Goal: Task Accomplishment & Management: Manage account settings

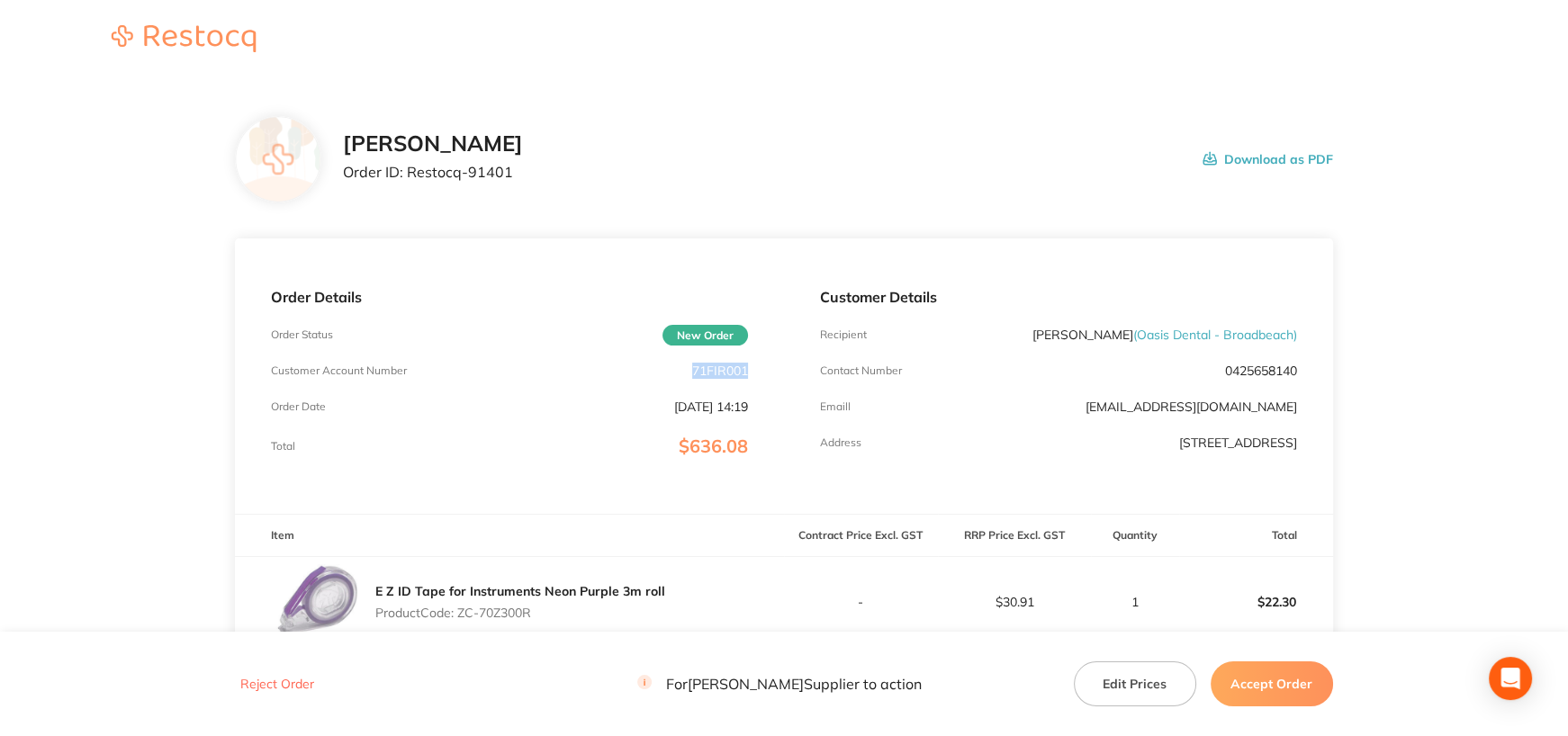
drag, startPoint x: 689, startPoint y: 368, endPoint x: 752, endPoint y: 369, distance: 63.0
click at [752, 369] on div "Order Details Order Status New Order Customer Account Number 71FIR001 Order Dat…" at bounding box center [509, 376] width 549 height 276
copy p "71FIR001"
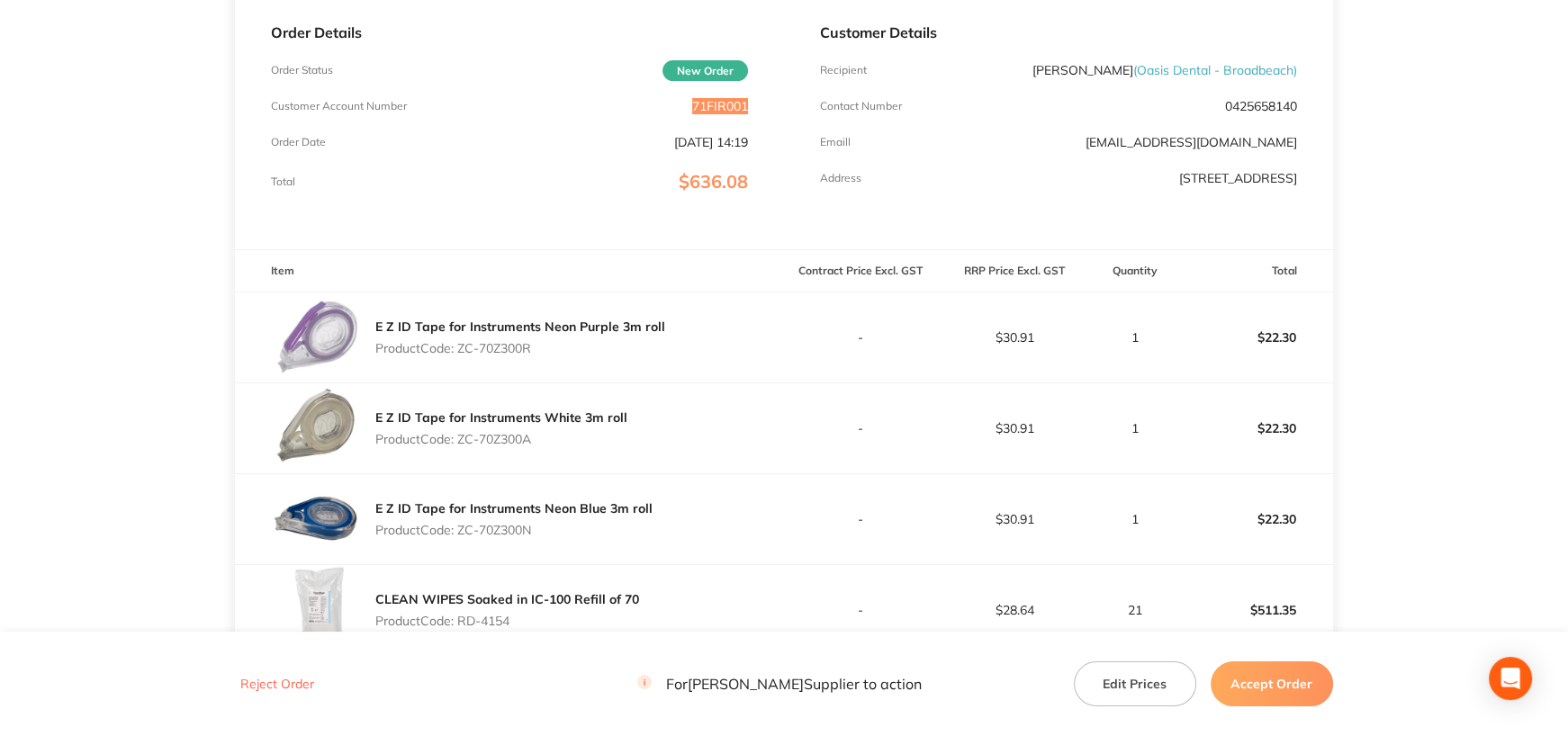
scroll to position [270, 0]
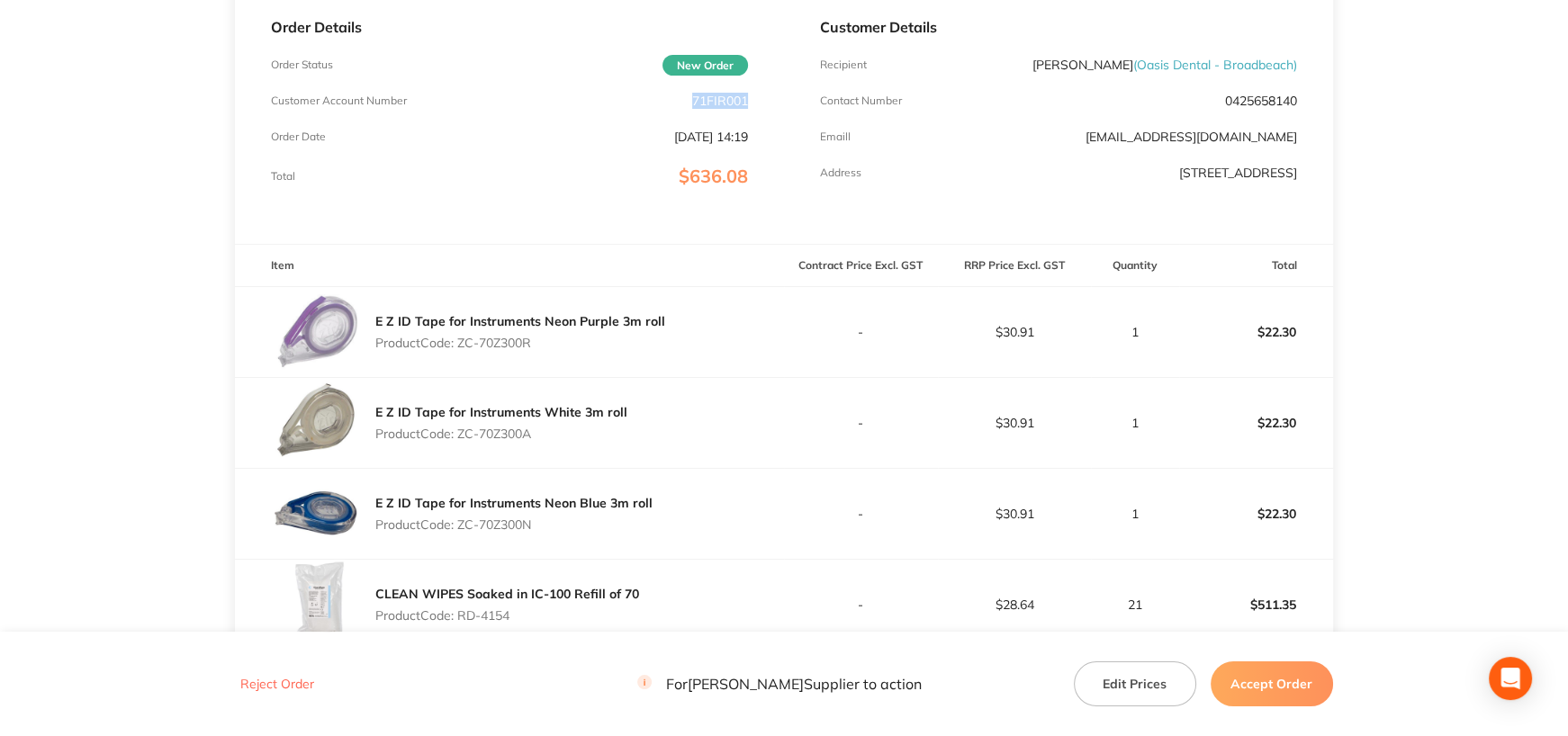
drag, startPoint x: 460, startPoint y: 337, endPoint x: 638, endPoint y: 346, distance: 178.2
click at [638, 346] on p "Product Code: ZC-70Z300R" at bounding box center [520, 342] width 290 height 14
copy p "ZC-70Z300R"
drag, startPoint x: 459, startPoint y: 428, endPoint x: 622, endPoint y: 428, distance: 163.0
click at [622, 428] on p "Product Code: ZC-70Z300A" at bounding box center [501, 434] width 252 height 14
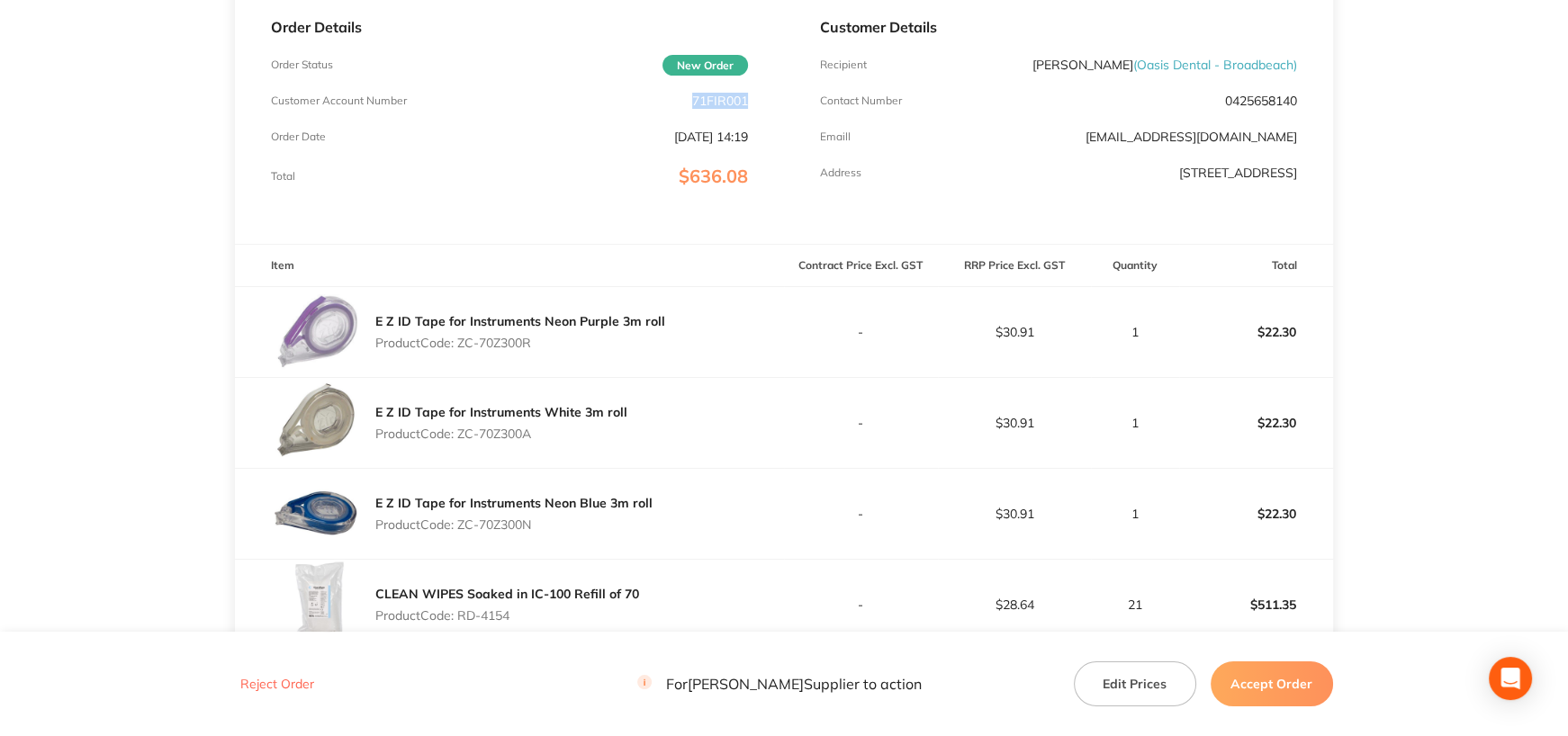
copy p "ZC-70Z300A"
drag, startPoint x: 461, startPoint y: 523, endPoint x: 639, endPoint y: 517, distance: 178.1
click at [639, 518] on p "Product Code: ZC-70Z300N" at bounding box center [514, 524] width 277 height 14
copy p "ZC-70Z300N"
drag, startPoint x: 458, startPoint y: 609, endPoint x: 612, endPoint y: 605, distance: 154.1
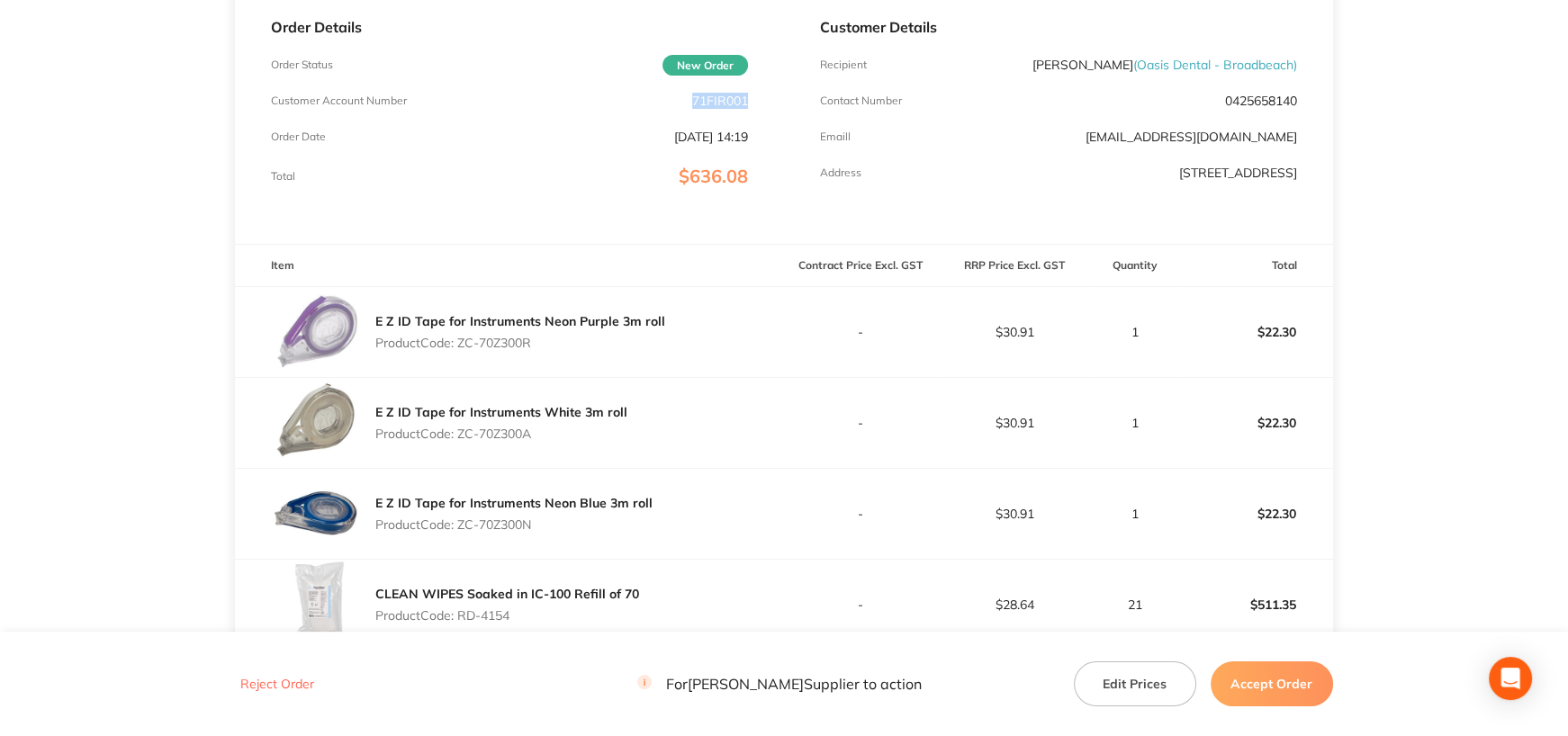
click at [612, 605] on div "CLEAN WIPES Soaked in IC-100 Refill of 70 Product Code: RD-4154" at bounding box center [507, 604] width 264 height 51
copy p "RD-4154"
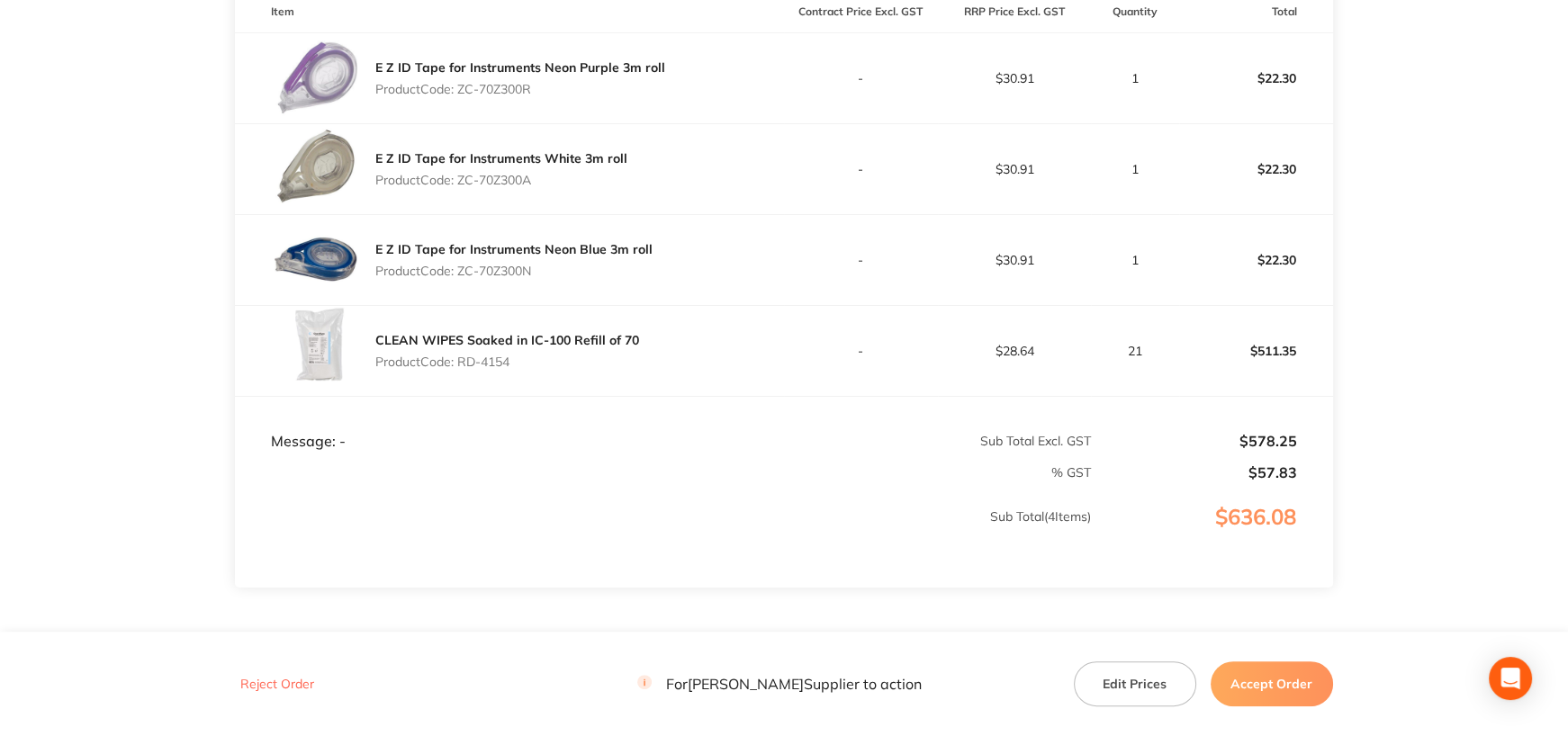
scroll to position [622, 0]
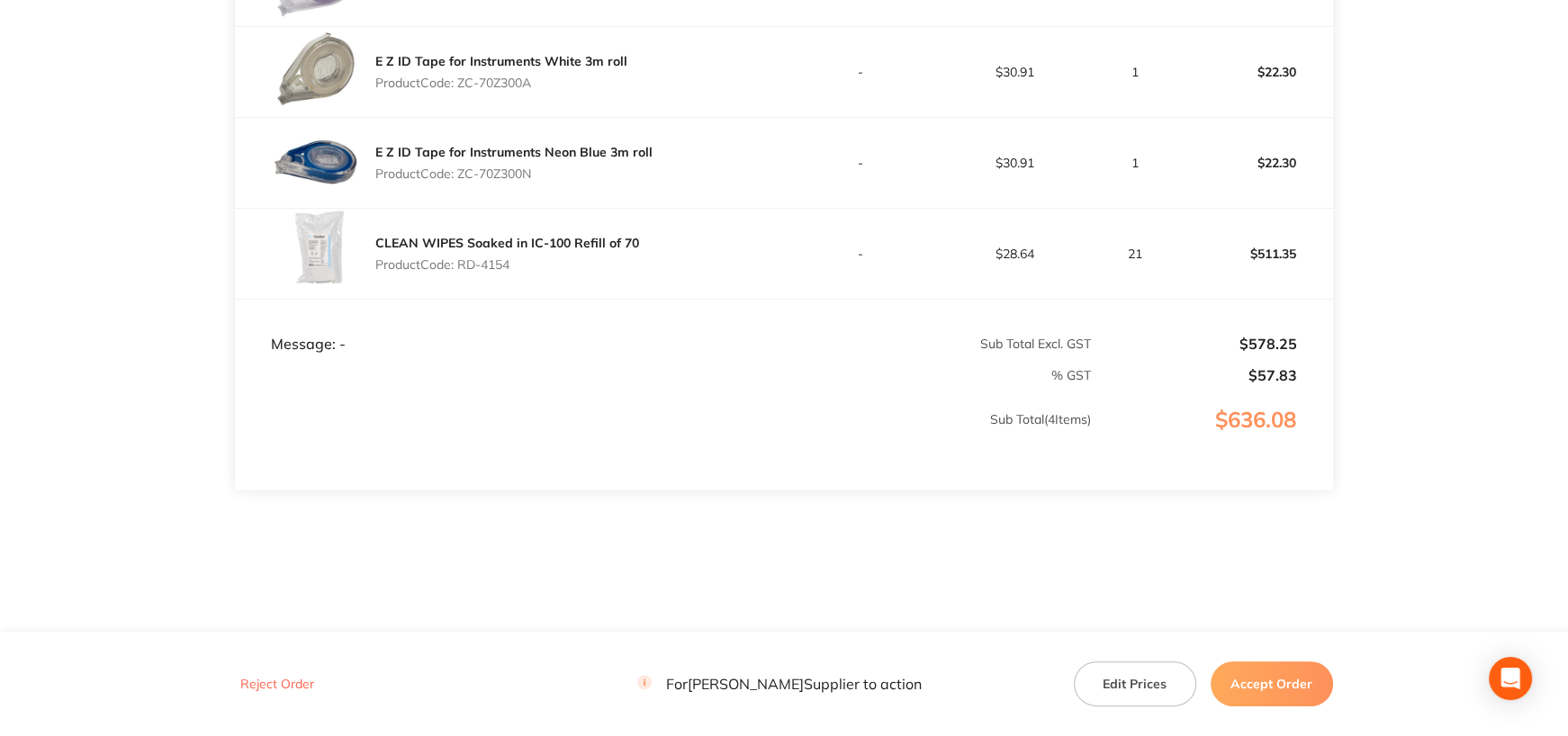
drag, startPoint x: 1259, startPoint y: 680, endPoint x: 1054, endPoint y: 579, distance: 228.5
click at [1259, 680] on button "Accept Order" at bounding box center [1272, 684] width 122 height 45
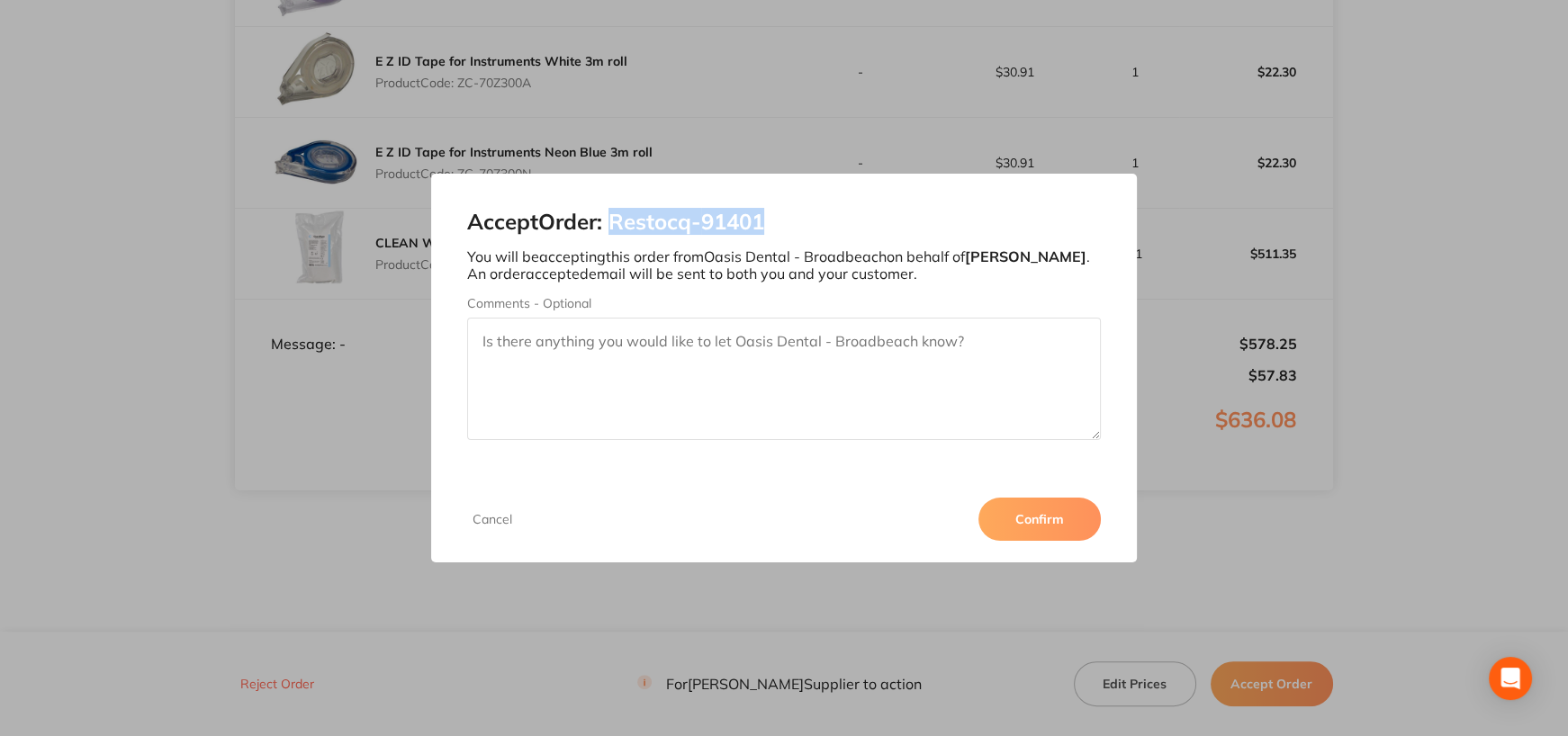
drag, startPoint x: 620, startPoint y: 222, endPoint x: 879, endPoint y: 224, distance: 259.0
click at [879, 224] on h2 "Accept Order: Restocq- 91401" at bounding box center [784, 222] width 634 height 25
copy h2 "Restocq- 91401"
click at [1215, 481] on div "Accept Order: Restocq- 91401 You will be accepting this order from Oasis Dental…" at bounding box center [784, 368] width 1568 height 736
drag, startPoint x: 617, startPoint y: 224, endPoint x: 783, endPoint y: 224, distance: 166.0
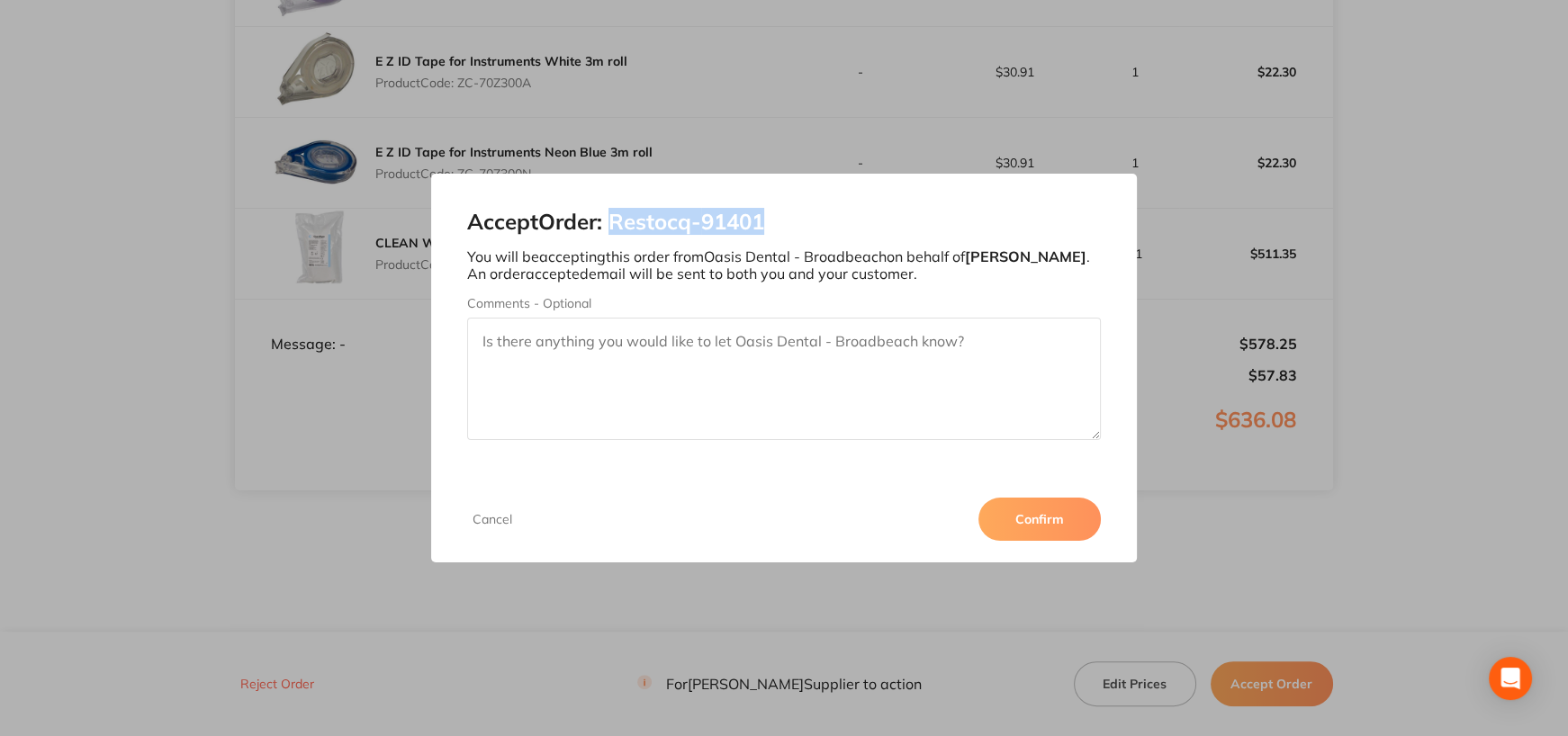
click at [783, 224] on h2 "Accept Order: Restocq- 91401" at bounding box center [784, 222] width 634 height 25
copy h2 "Restocq- 91401"
click at [1051, 526] on button "Confirm" at bounding box center [1039, 519] width 122 height 43
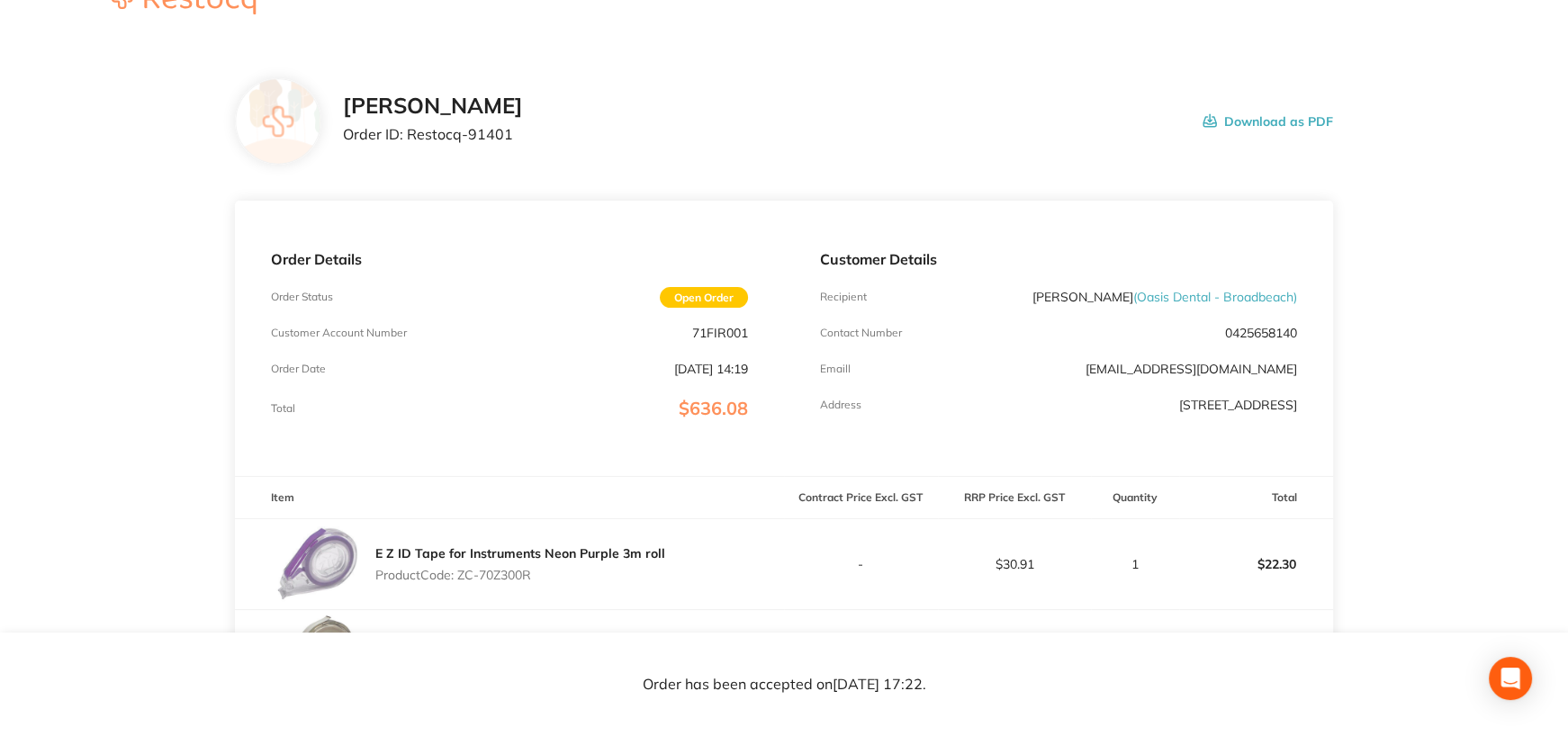
scroll to position [0, 0]
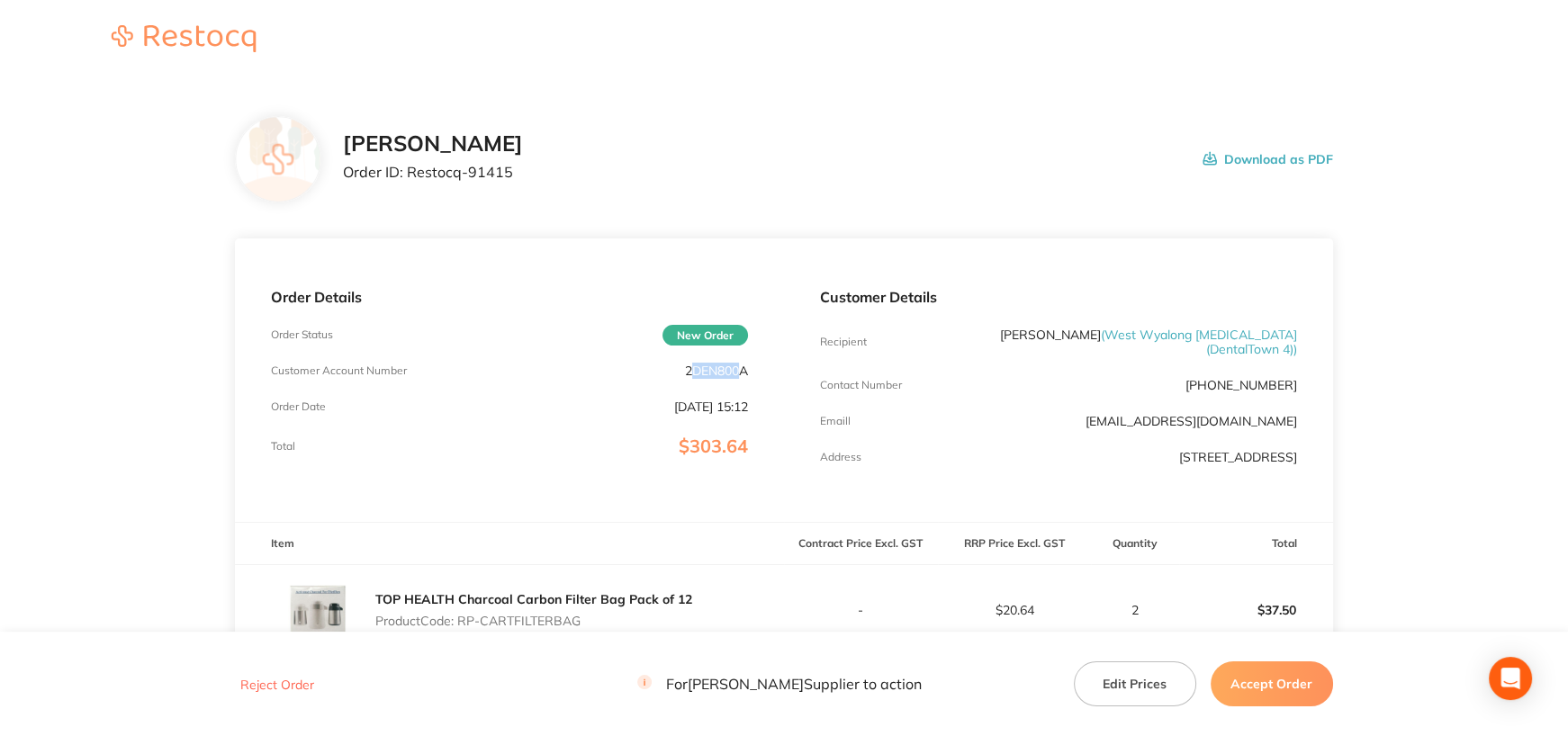
drag, startPoint x: 686, startPoint y: 375, endPoint x: 736, endPoint y: 374, distance: 50.0
click at [736, 374] on p "2DEN800A" at bounding box center [717, 370] width 63 height 14
drag, startPoint x: 682, startPoint y: 370, endPoint x: 774, endPoint y: 368, distance: 92.0
click at [774, 368] on div "Order Details Order Status New Order Customer Account Number 2DEN800A Order Dat…" at bounding box center [509, 379] width 549 height 283
copy p "2DEN800A"
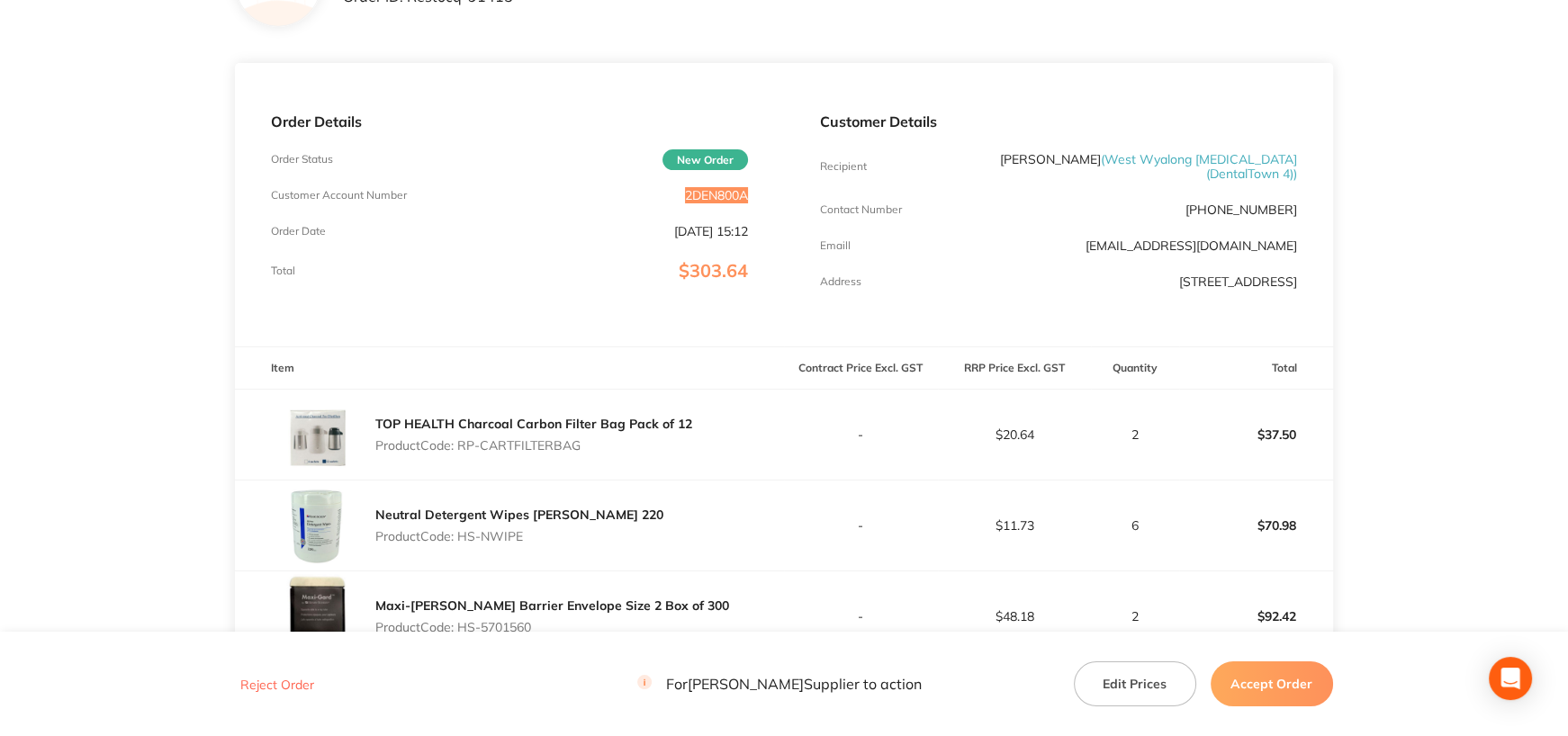
scroll to position [450, 0]
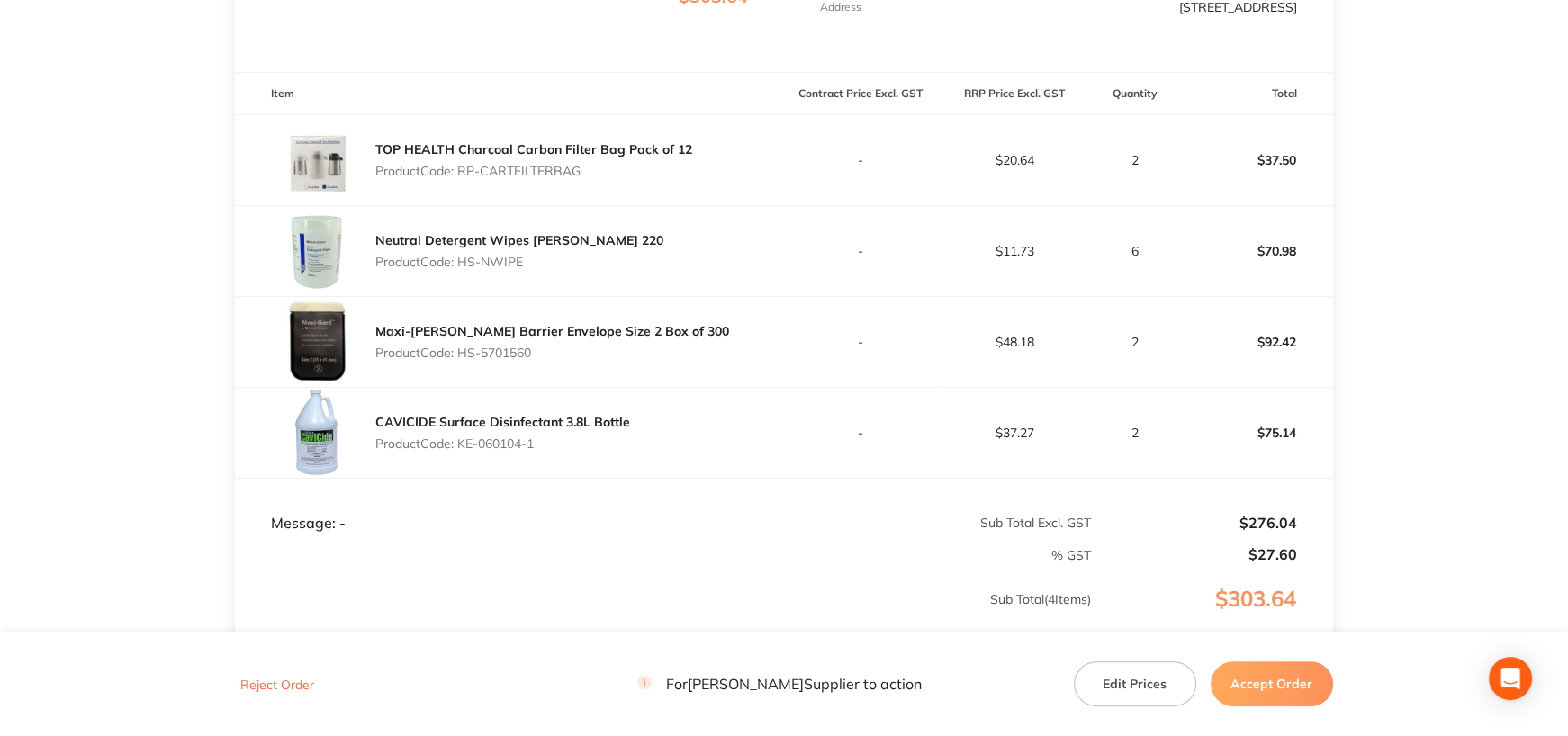
drag, startPoint x: 460, startPoint y: 170, endPoint x: 642, endPoint y: 166, distance: 182.0
click at [642, 166] on p "Product Code: RP-CARTFILTERBAG" at bounding box center [534, 171] width 316 height 14
copy p "RP-CARTFILTERBAG"
drag, startPoint x: 462, startPoint y: 260, endPoint x: 631, endPoint y: 255, distance: 169.1
click at [631, 255] on p "Product Code: HS-NWIPE" at bounding box center [519, 261] width 288 height 14
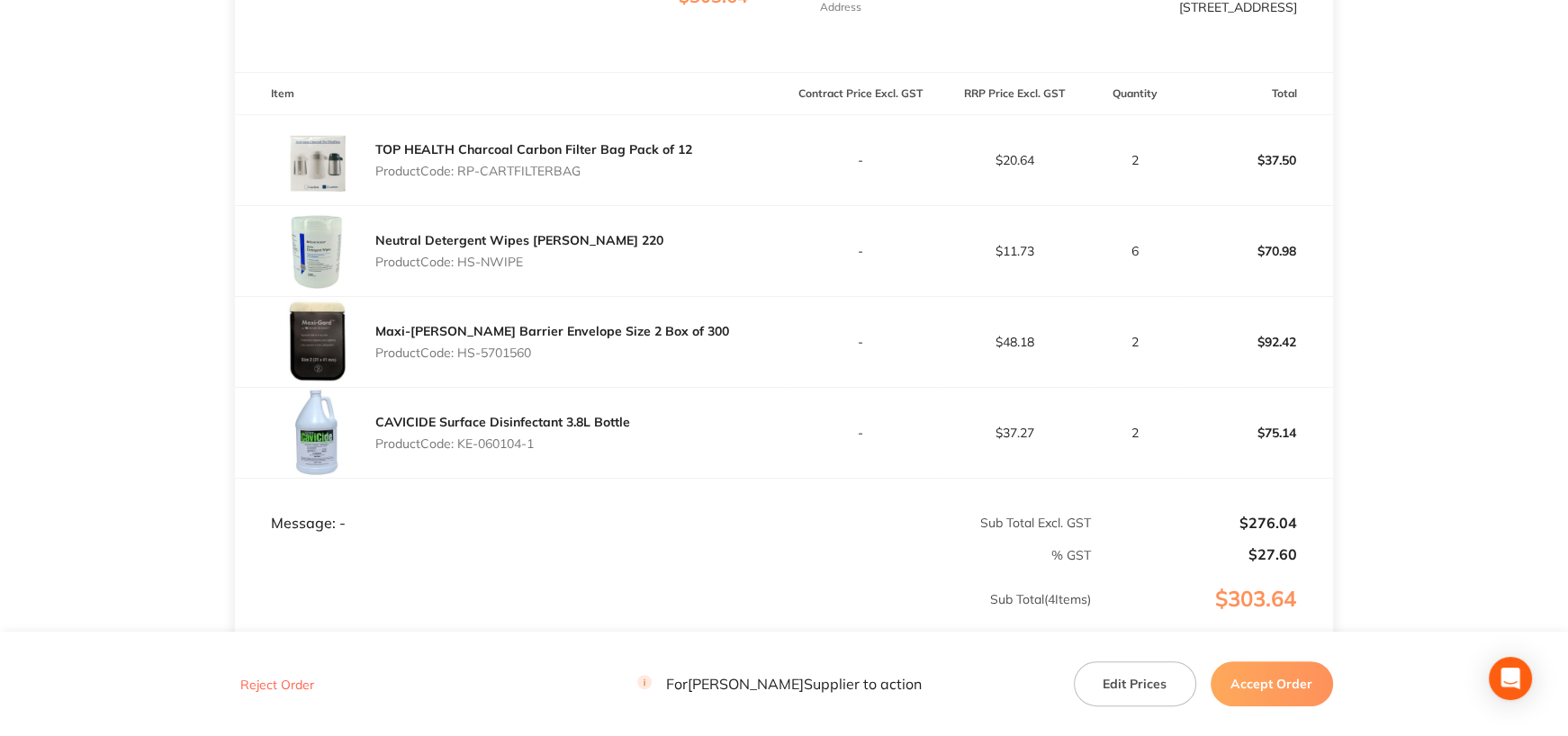
copy p "HS-NWIPE"
drag, startPoint x: 461, startPoint y: 353, endPoint x: 549, endPoint y: 355, distance: 88.0
click at [549, 355] on p "Product Code: HS-5701560" at bounding box center [552, 353] width 354 height 14
copy p "HS-5701560"
drag, startPoint x: 459, startPoint y: 441, endPoint x: 593, endPoint y: 440, distance: 134.0
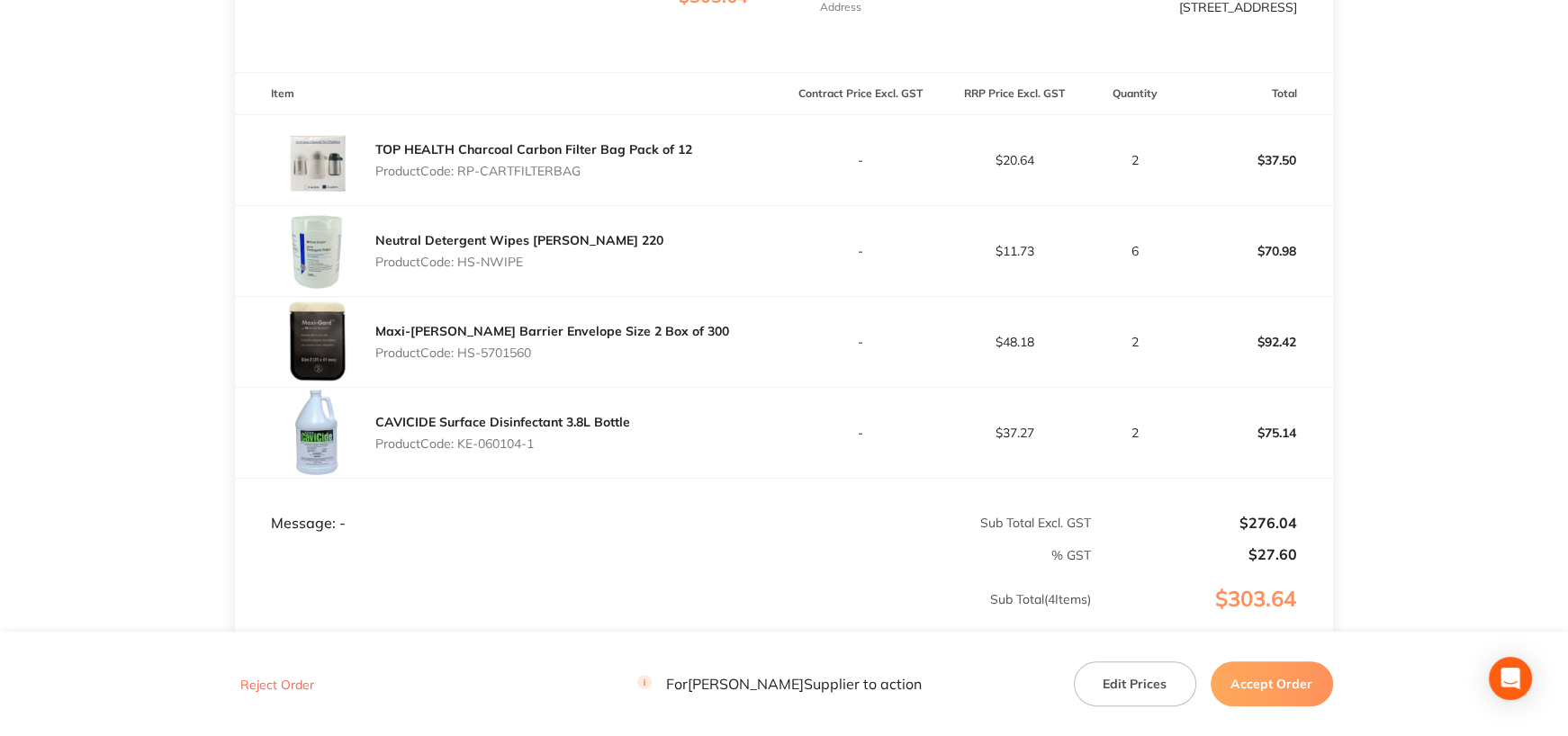
click at [593, 440] on p "Product Code: KE-060104-1" at bounding box center [502, 443] width 255 height 14
copy p "KE-060104-1"
drag, startPoint x: 1287, startPoint y: 679, endPoint x: 1077, endPoint y: 460, distance: 303.4
click at [1287, 679] on button "Accept Order" at bounding box center [1272, 684] width 122 height 45
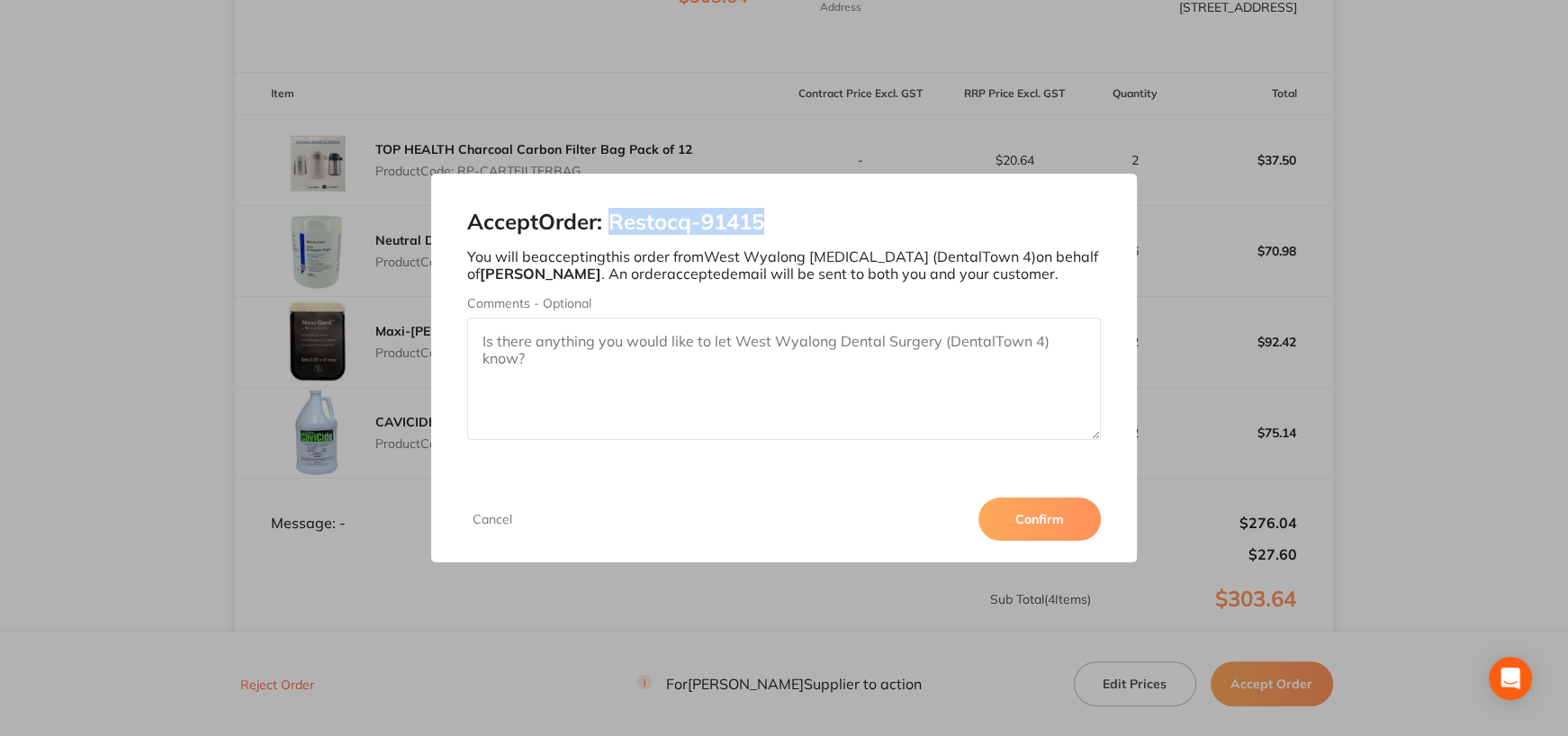
drag, startPoint x: 617, startPoint y: 221, endPoint x: 858, endPoint y: 201, distance: 241.8
click at [858, 201] on div "Accept Order: Restocq- 91415 You will be accepting this order from West Wyalong…" at bounding box center [784, 324] width 705 height 302
copy h2 "Restocq- 91415"
click at [1076, 522] on button "Confirm" at bounding box center [1039, 519] width 122 height 43
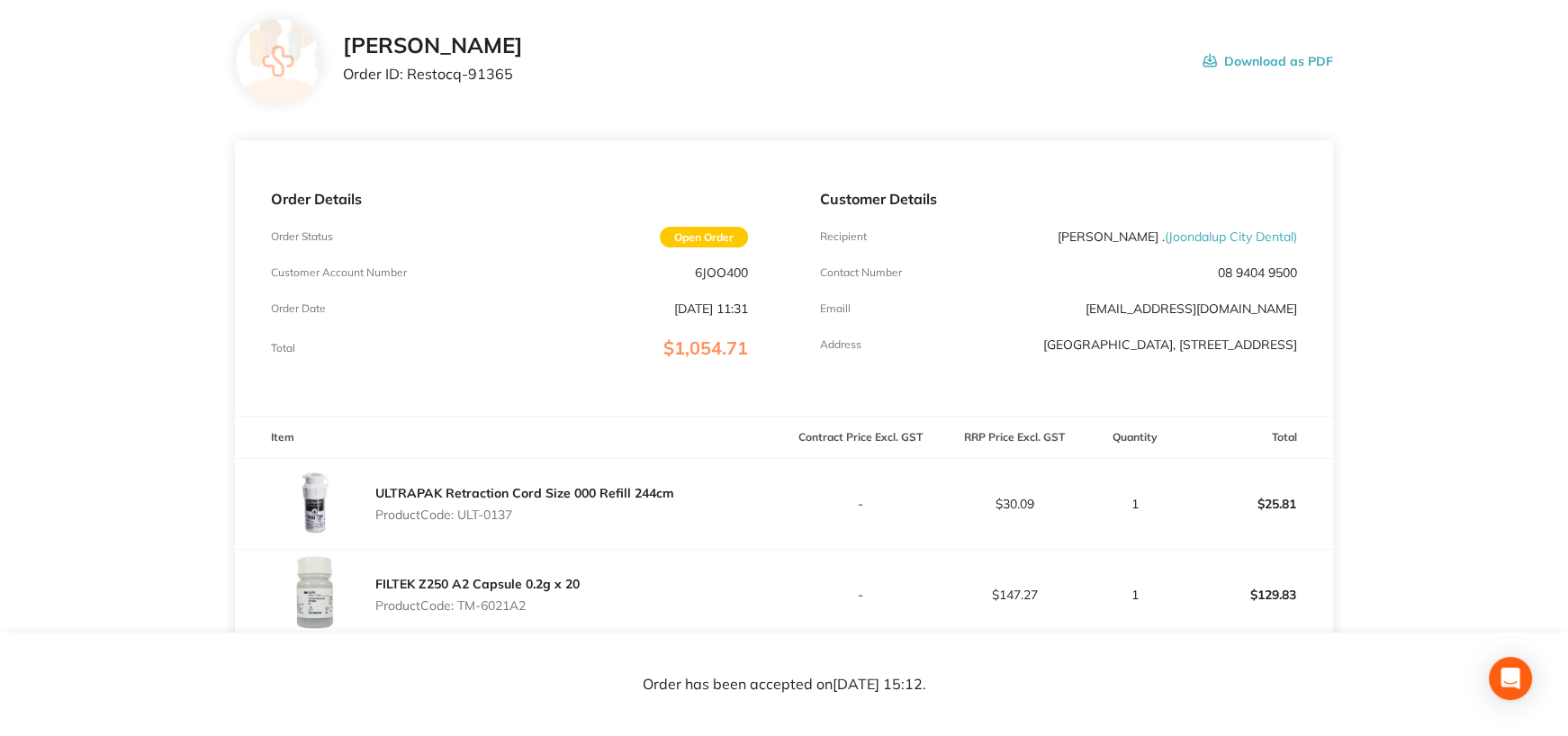
scroll to position [90, 0]
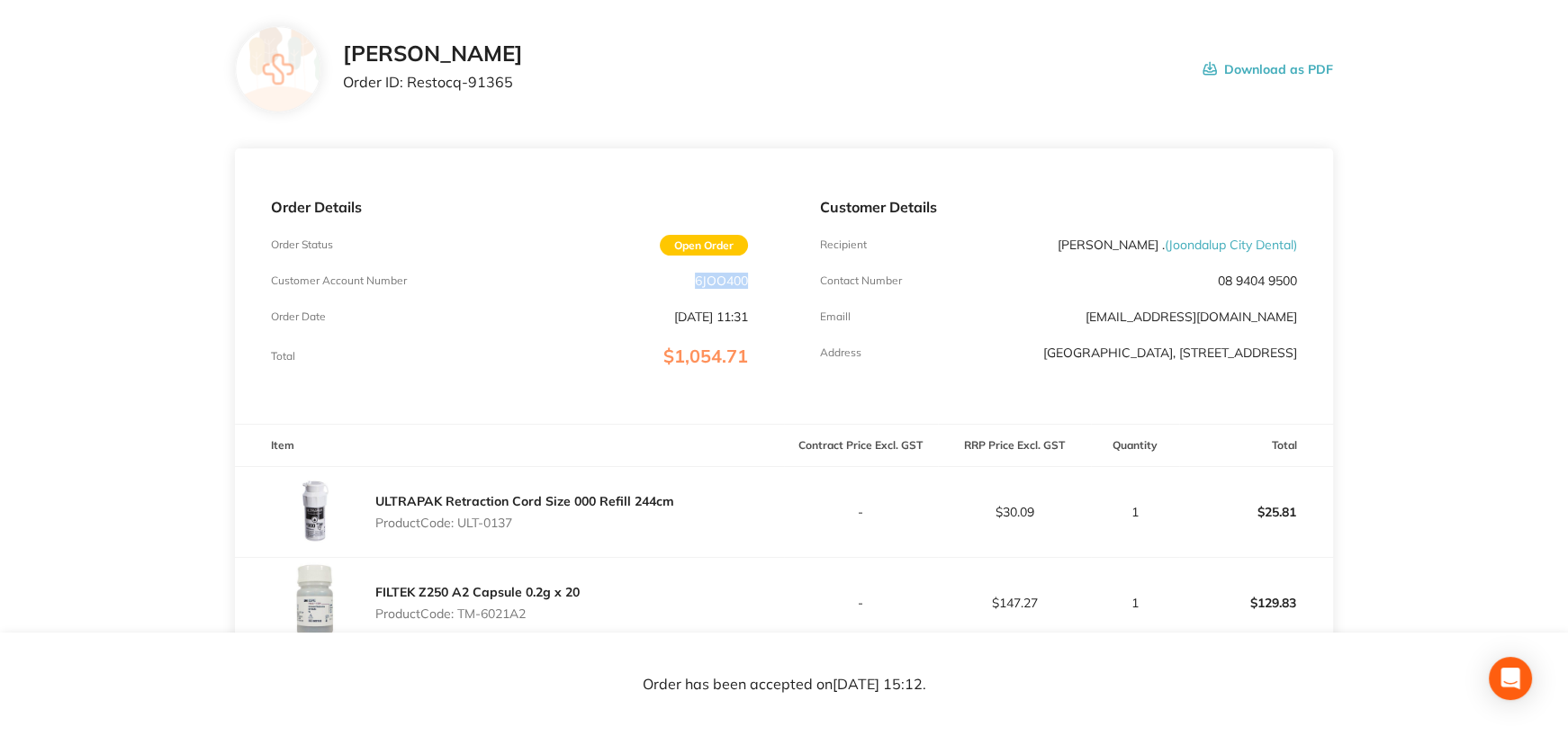
drag, startPoint x: 693, startPoint y: 280, endPoint x: 756, endPoint y: 282, distance: 63.0
click at [756, 282] on div "Order Details Order Status Open Order Customer Account Number 6JOO400 Order Dat…" at bounding box center [509, 286] width 549 height 276
copy p "6JOO400"
drag, startPoint x: 476, startPoint y: 520, endPoint x: 566, endPoint y: 518, distance: 90.0
click at [563, 518] on p "Product Code: ULT-0137" at bounding box center [524, 522] width 298 height 14
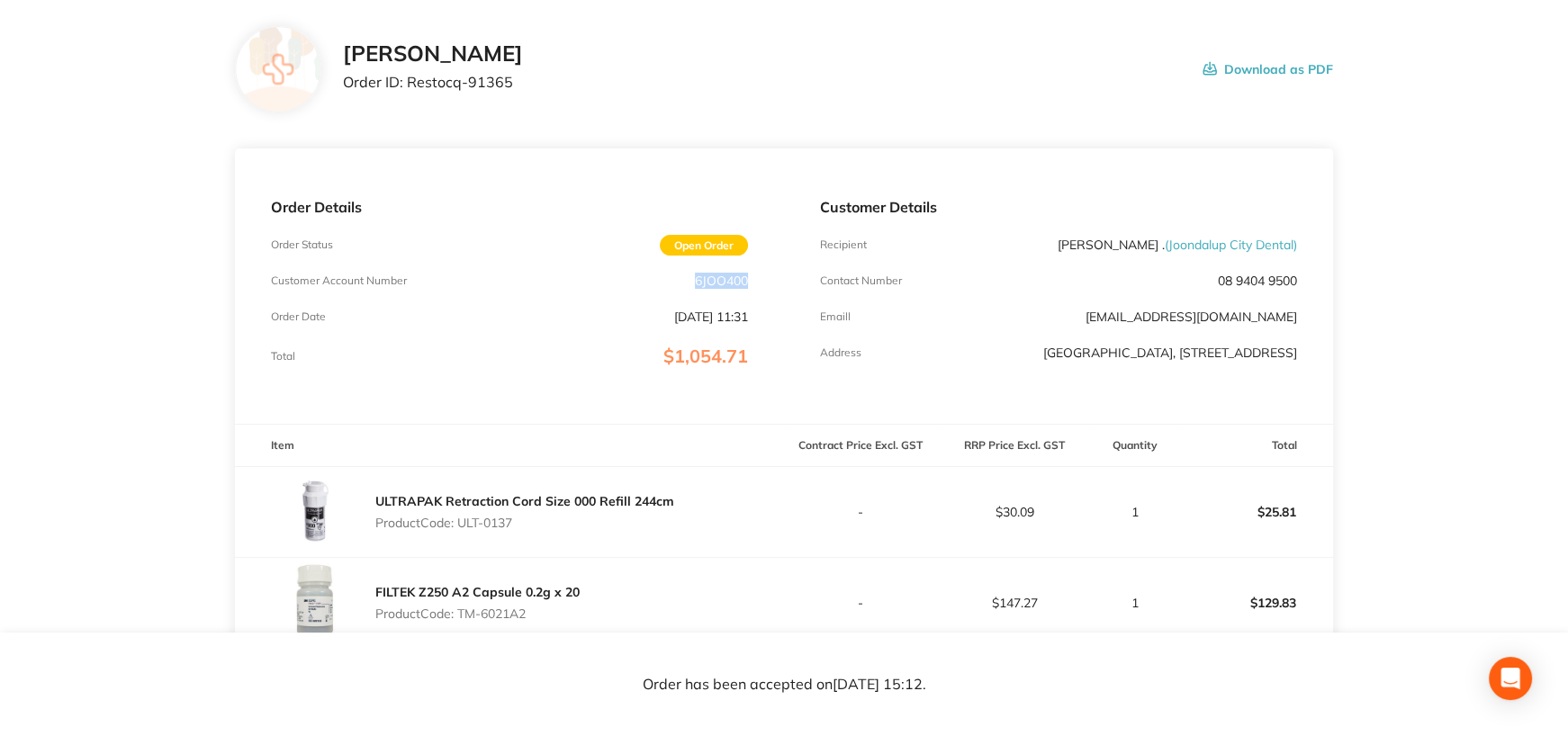
copy p "ULT-0137"
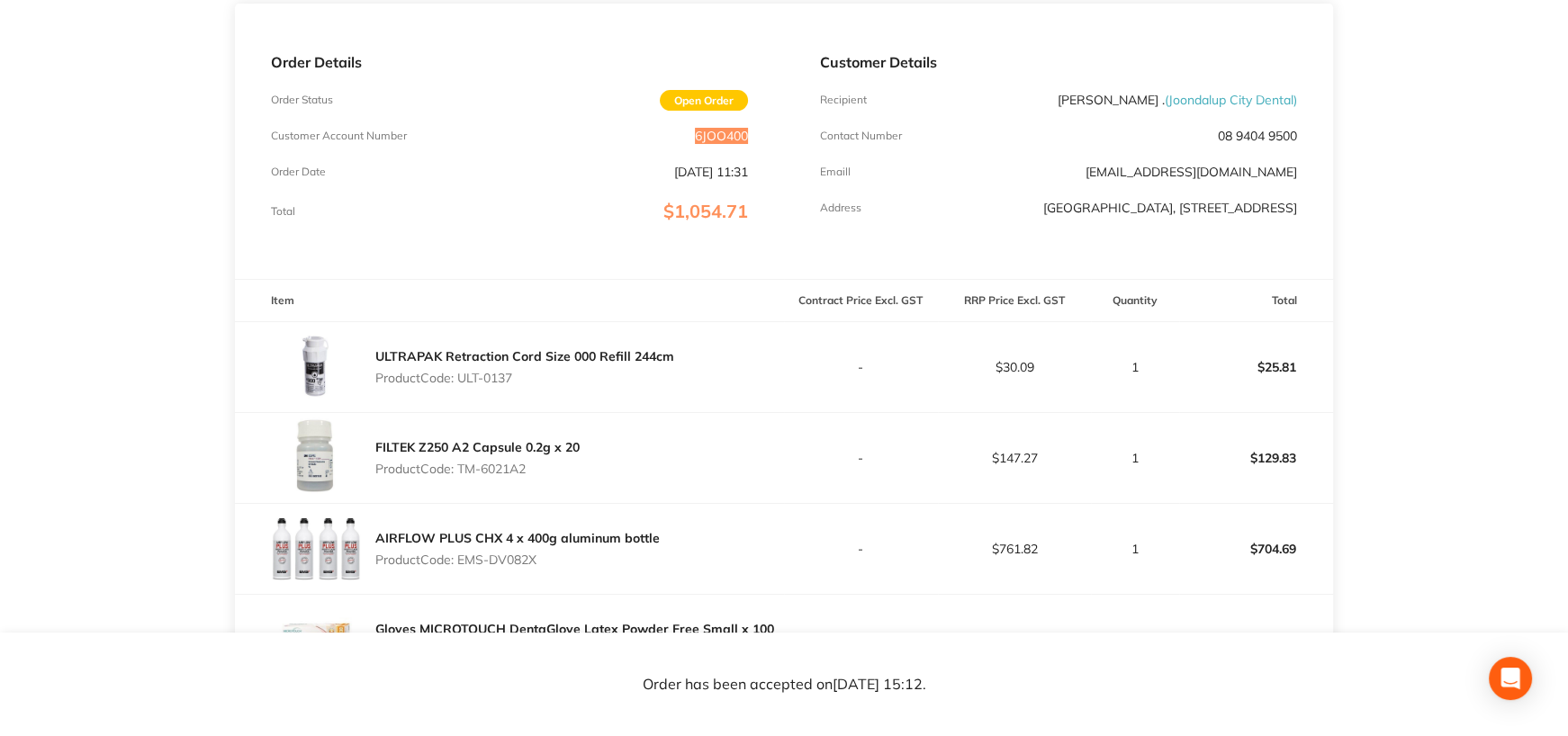
scroll to position [360, 0]
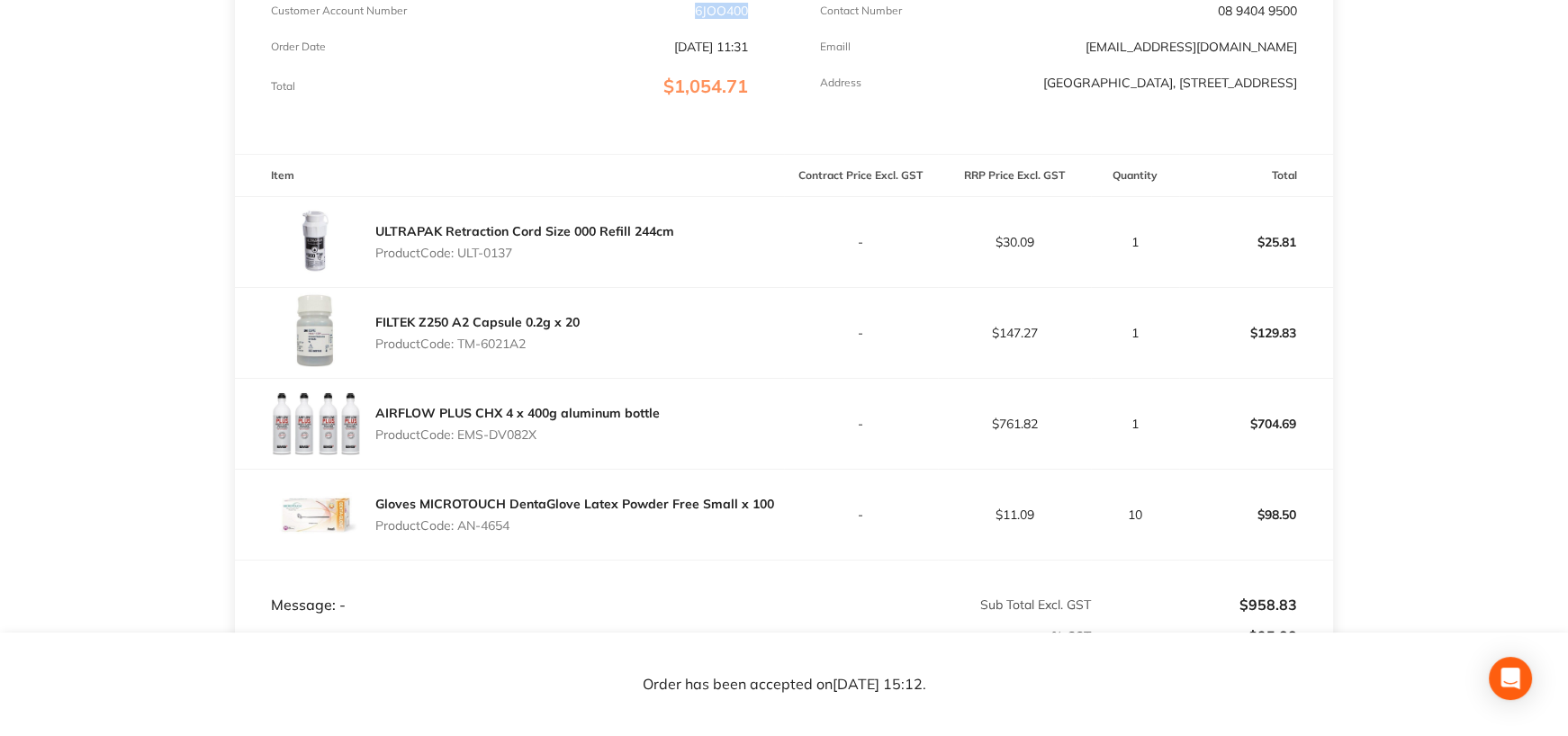
drag, startPoint x: 459, startPoint y: 340, endPoint x: 549, endPoint y: 342, distance: 90.0
click at [549, 342] on p "Product Code: TM-6021A2" at bounding box center [478, 343] width 204 height 14
copy p "TM-6021A2"
drag, startPoint x: 461, startPoint y: 430, endPoint x: 570, endPoint y: 423, distance: 109.2
click at [570, 423] on div "AIRFLOW PLUS CHX 4 x 400g aluminum bottle Product Code: EMS-DV082X" at bounding box center [518, 423] width 284 height 51
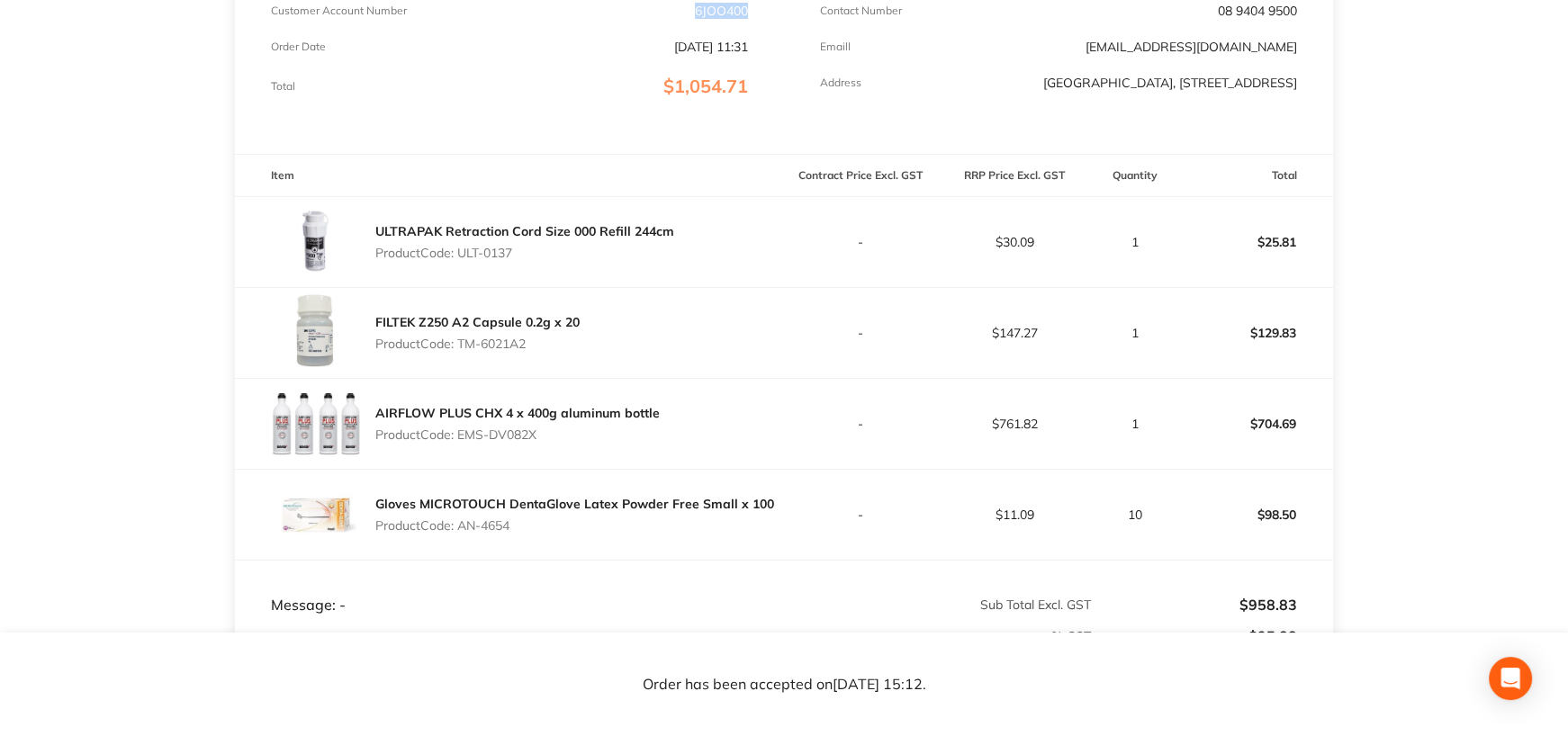
copy p "EMS-DV082X"
drag, startPoint x: 463, startPoint y: 522, endPoint x: 525, endPoint y: 523, distance: 62.0
click at [513, 520] on p "Product Code: AN-4654" at bounding box center [575, 525] width 398 height 14
copy p "AN-4654"
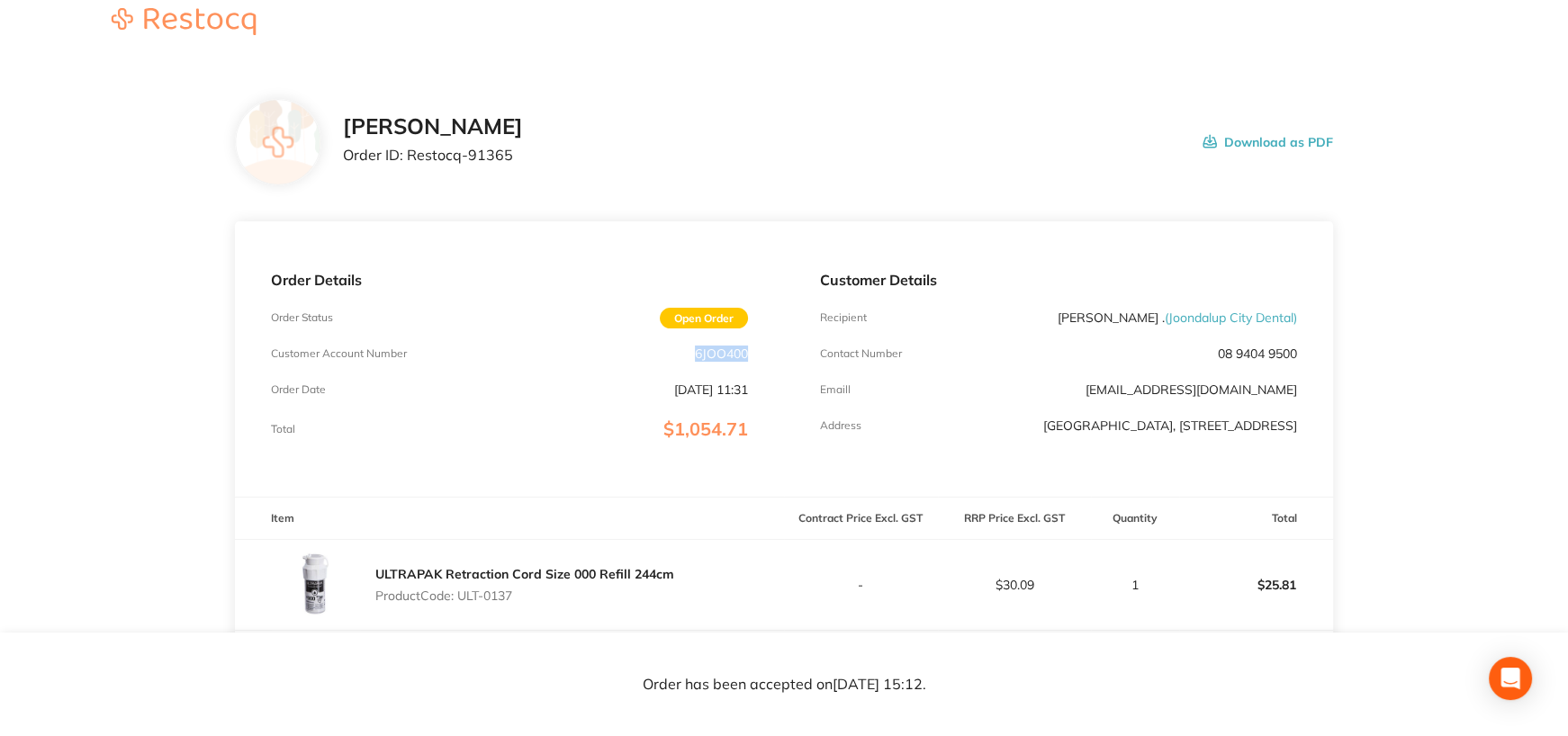
scroll to position [0, 0]
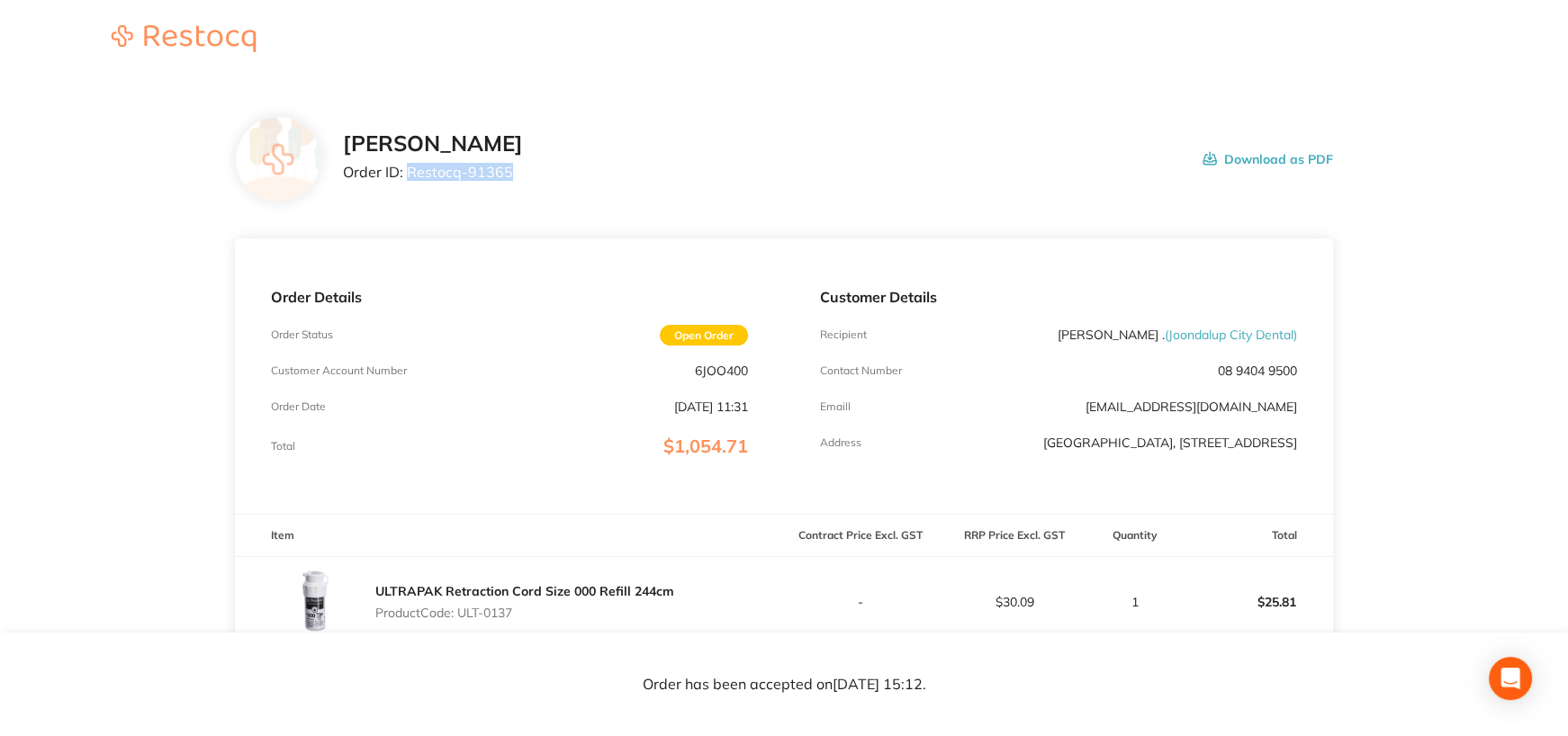
drag, startPoint x: 407, startPoint y: 170, endPoint x: 696, endPoint y: 156, distance: 289.3
click at [696, 156] on div "Henry Schein Halas Order ID: Restocq- 91365 Download as PDF" at bounding box center [838, 159] width 989 height 56
copy p "Restocq- 91365"
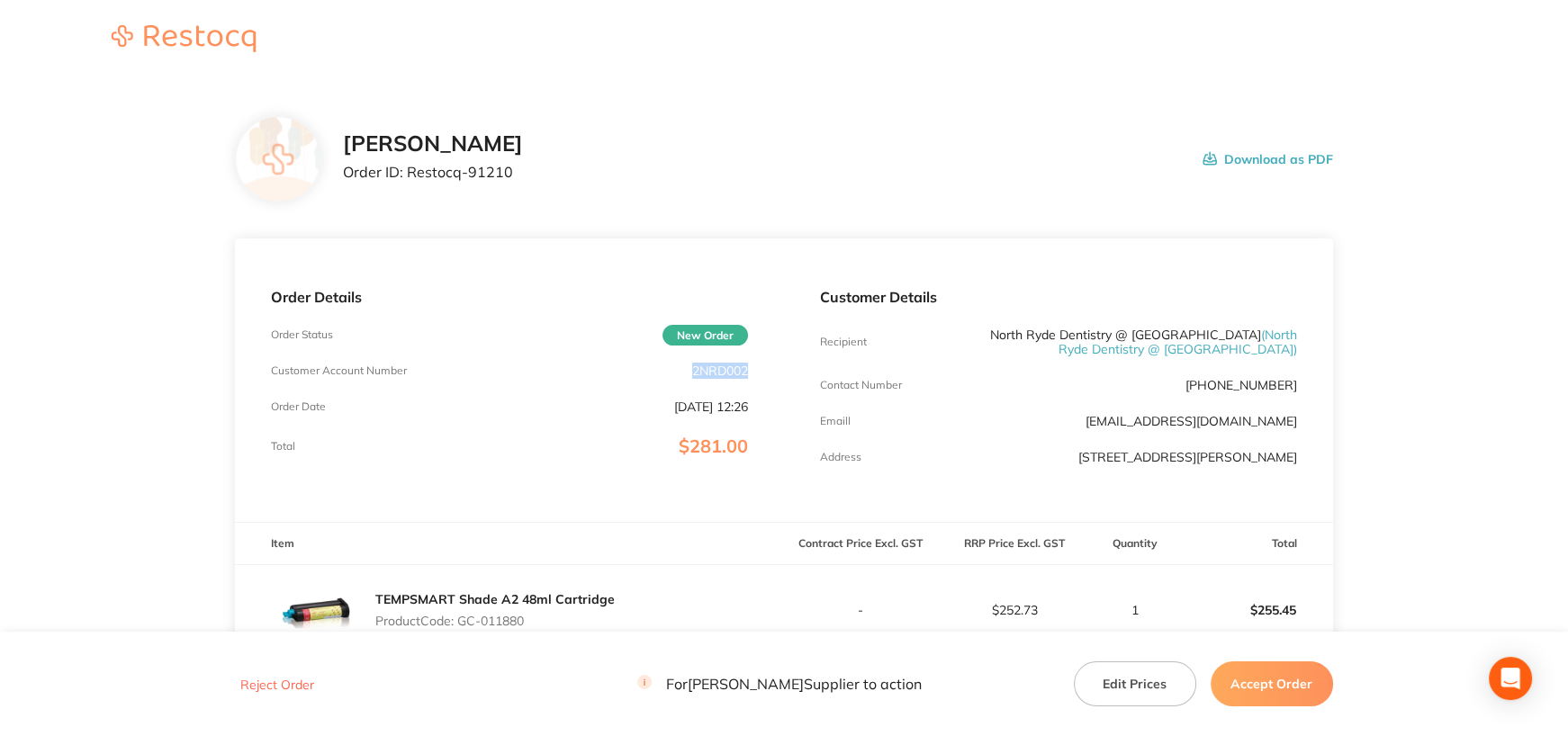
drag, startPoint x: 687, startPoint y: 367, endPoint x: 773, endPoint y: 363, distance: 86.1
click at [773, 363] on div "Order Details Order Status New Order Customer Account Number 2NRD002 Order Date…" at bounding box center [509, 379] width 549 height 283
copy p "2NRD002"
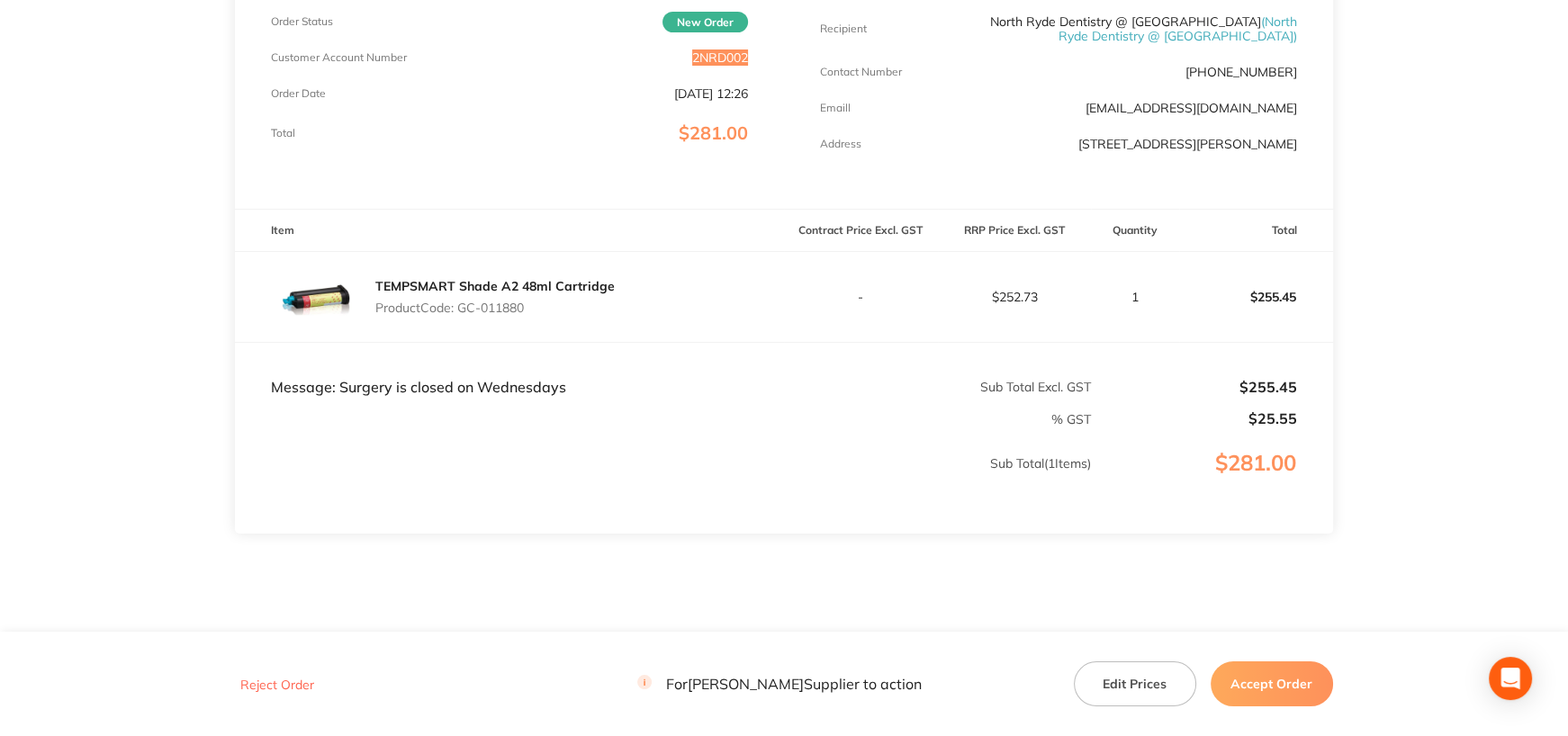
scroll to position [360, 0]
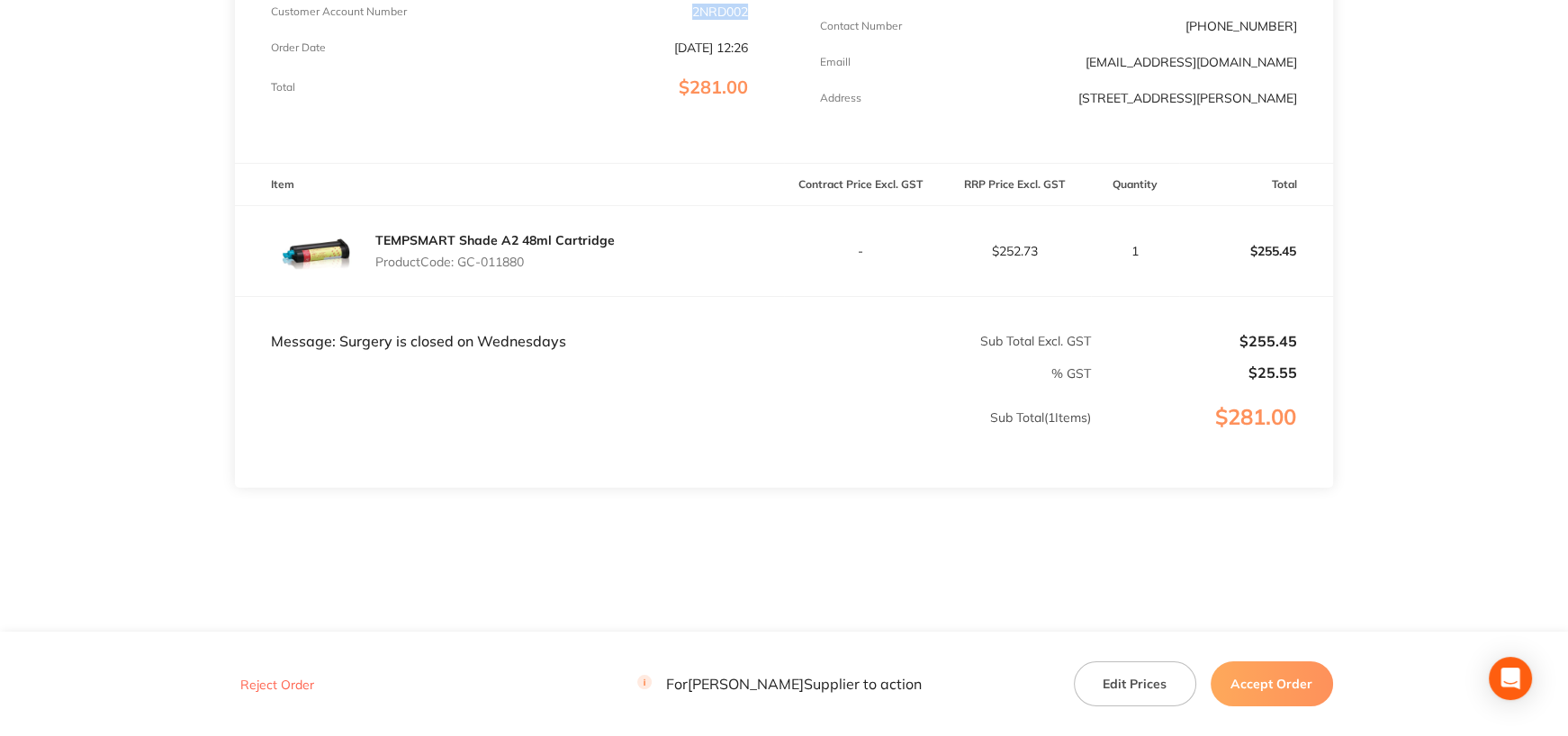
drag, startPoint x: 464, startPoint y: 274, endPoint x: 591, endPoint y: 271, distance: 127.0
click at [591, 269] on p "Product Code: GC-011880" at bounding box center [495, 261] width 239 height 14
drag, startPoint x: 459, startPoint y: 275, endPoint x: 613, endPoint y: 275, distance: 154.0
click at [613, 275] on div "TEMPSMART Shade A2 48ml Cartridge Product Code: GC-011880" at bounding box center [509, 251] width 549 height 90
copy p "GC-011880"
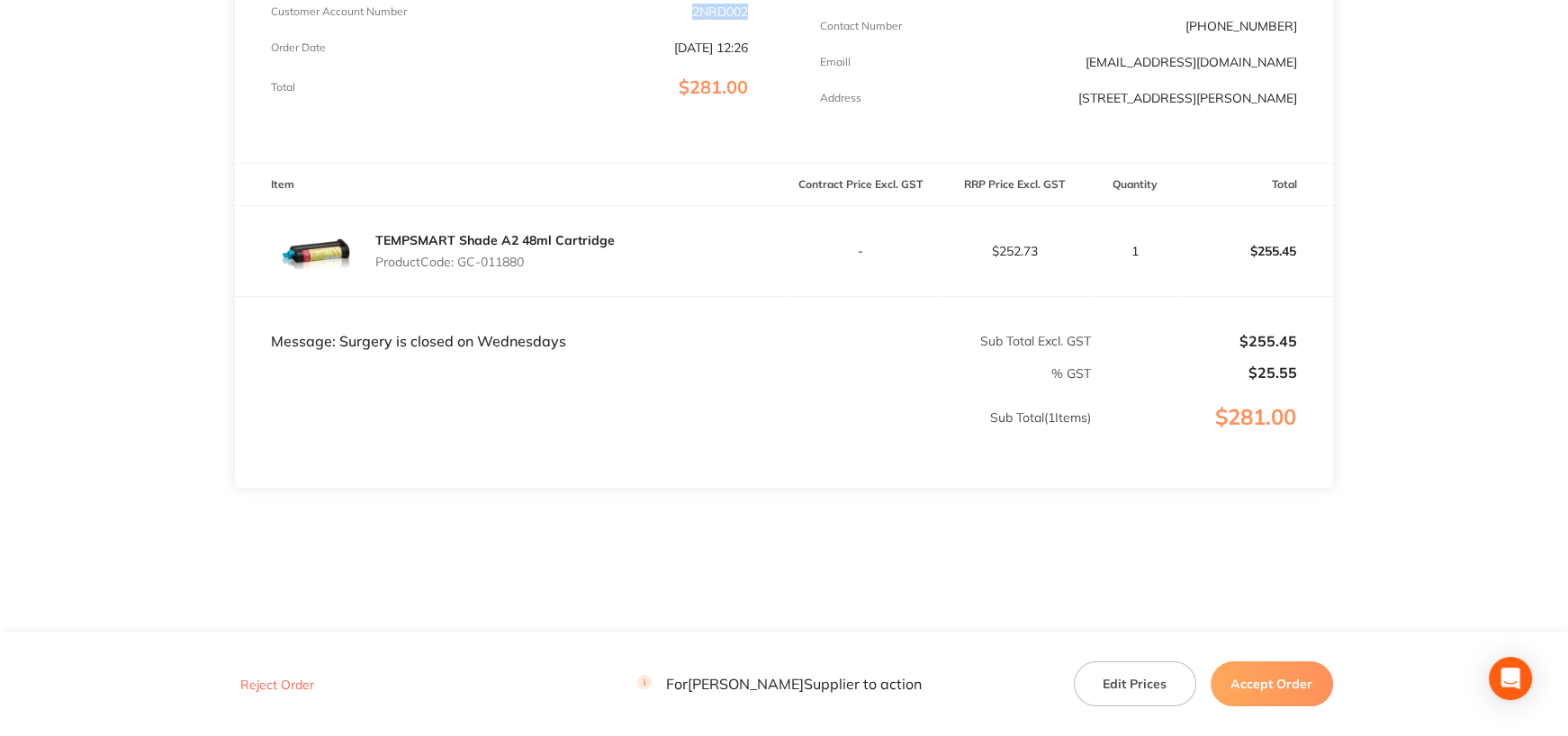
drag, startPoint x: 1293, startPoint y: 680, endPoint x: 1008, endPoint y: 361, distance: 427.8
click at [1292, 680] on button "Accept Order" at bounding box center [1272, 684] width 122 height 45
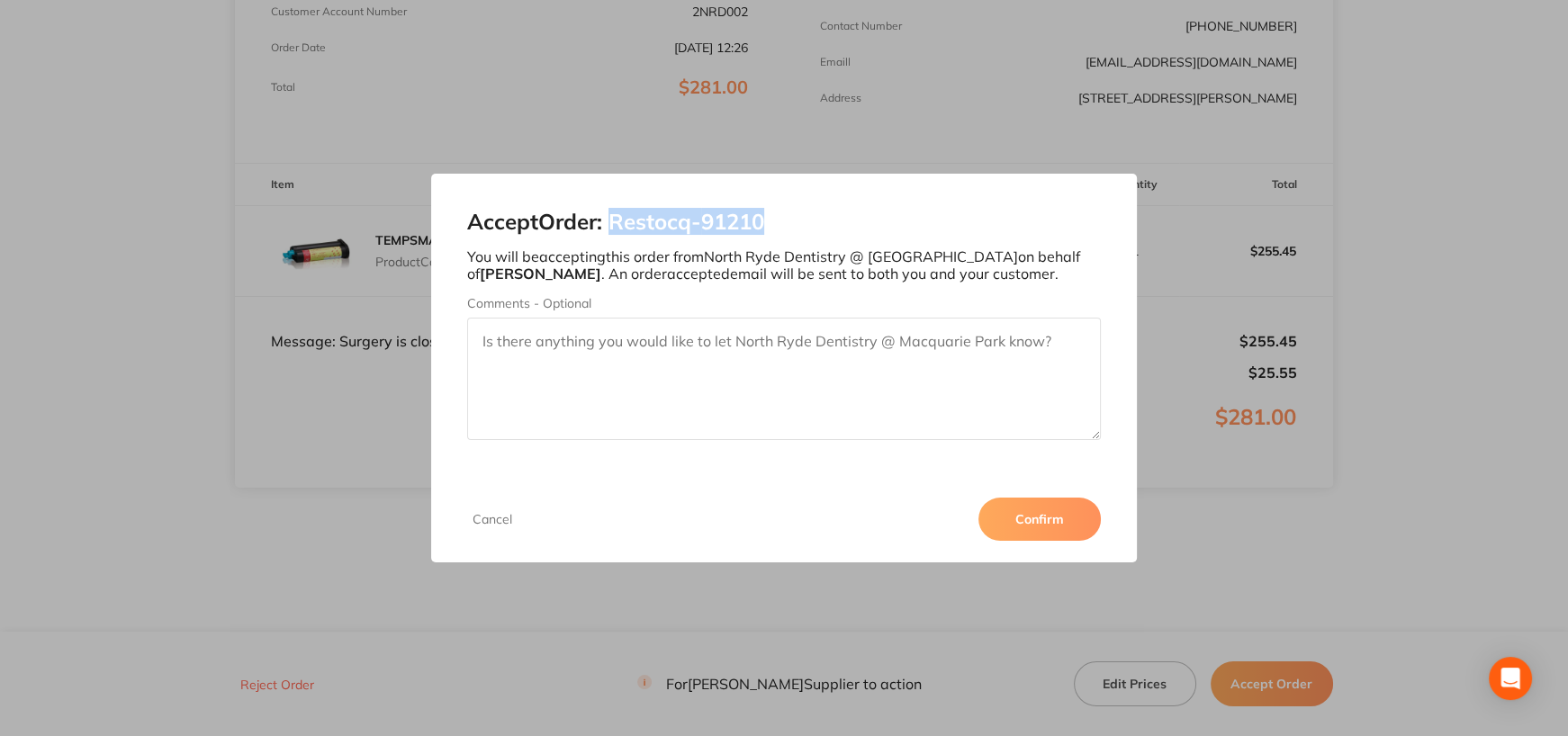
drag, startPoint x: 621, startPoint y: 220, endPoint x: 788, endPoint y: 219, distance: 167.0
click at [788, 219] on h2 "Accept Order: Restocq- 91210" at bounding box center [784, 222] width 634 height 25
copy h2 "Restocq- 91210"
drag, startPoint x: 1038, startPoint y: 510, endPoint x: 1514, endPoint y: 519, distance: 476.1
click at [1039, 510] on button "Confirm" at bounding box center [1039, 519] width 122 height 43
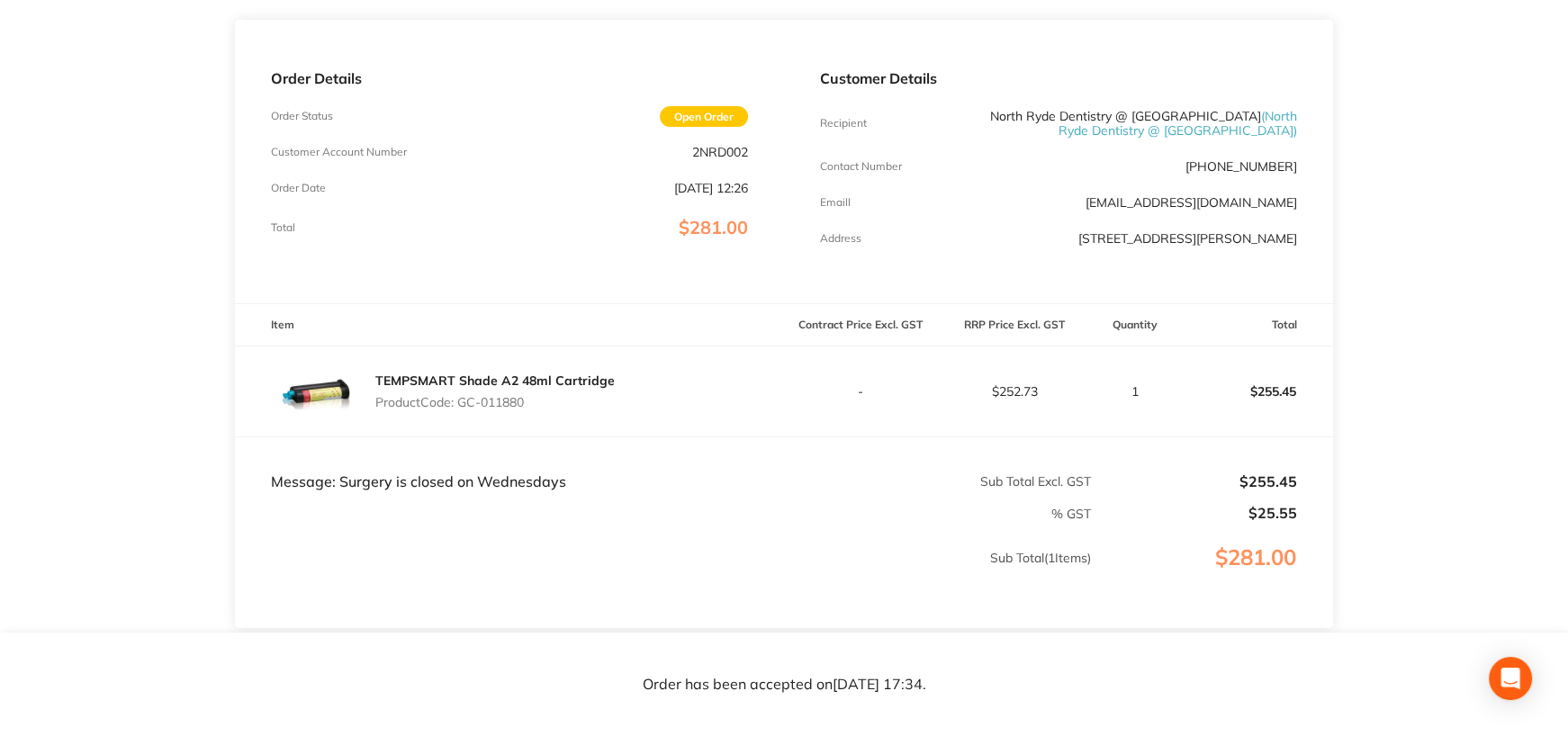
scroll to position [0, 0]
